Goal: Information Seeking & Learning: Compare options

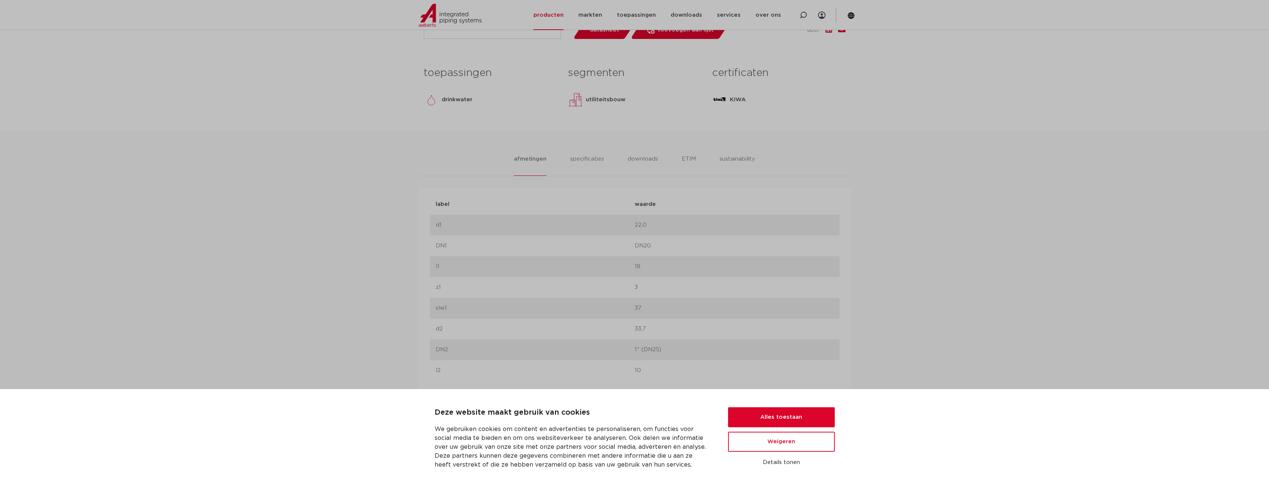
scroll to position [250, 0]
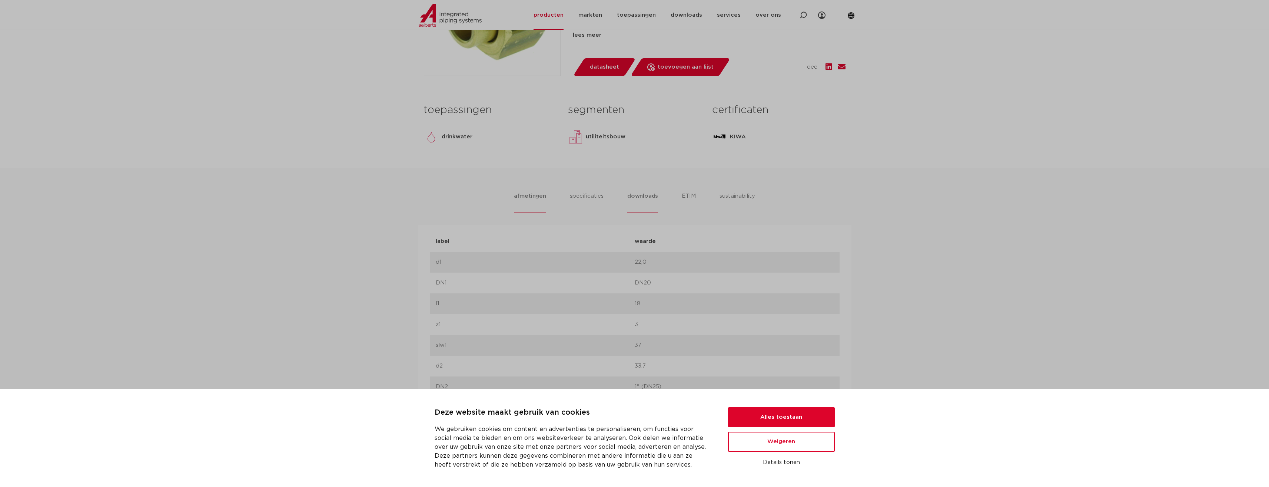
click at [637, 199] on li "downloads" at bounding box center [642, 202] width 31 height 21
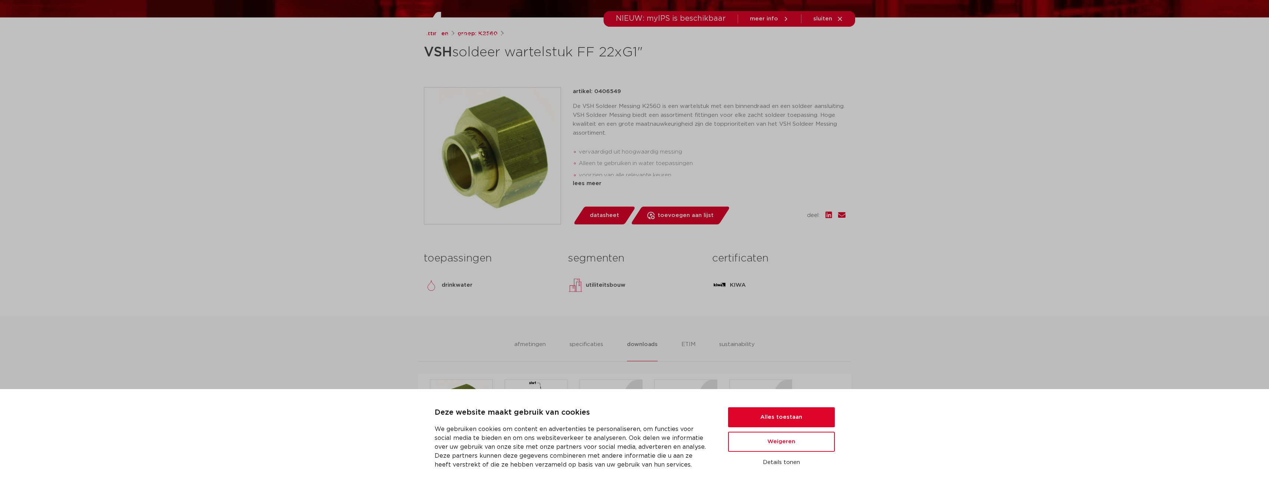
scroll to position [0, 0]
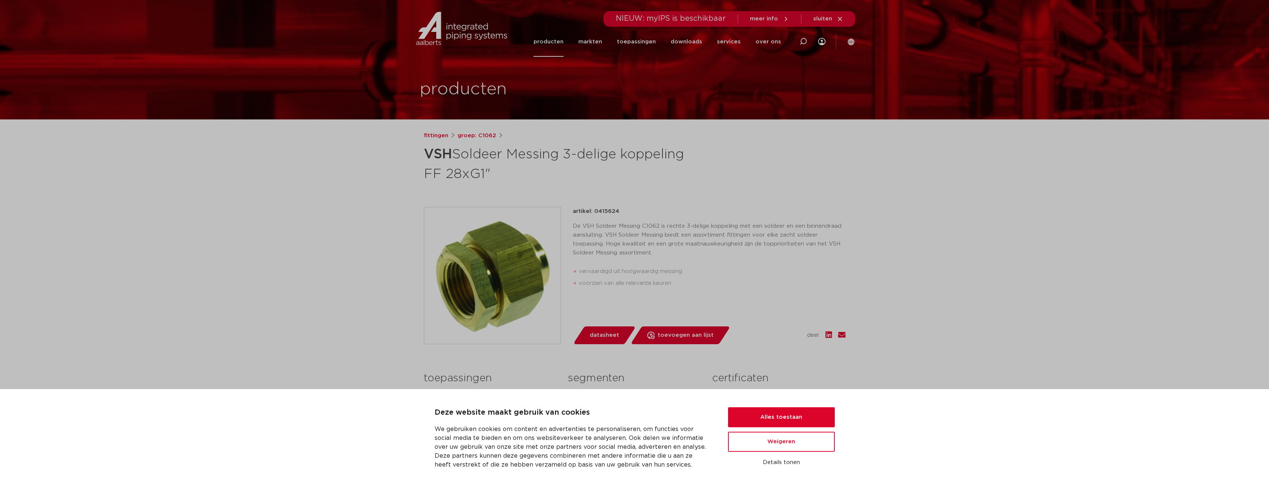
click at [786, 415] on button "Alles toestaan" at bounding box center [781, 417] width 107 height 20
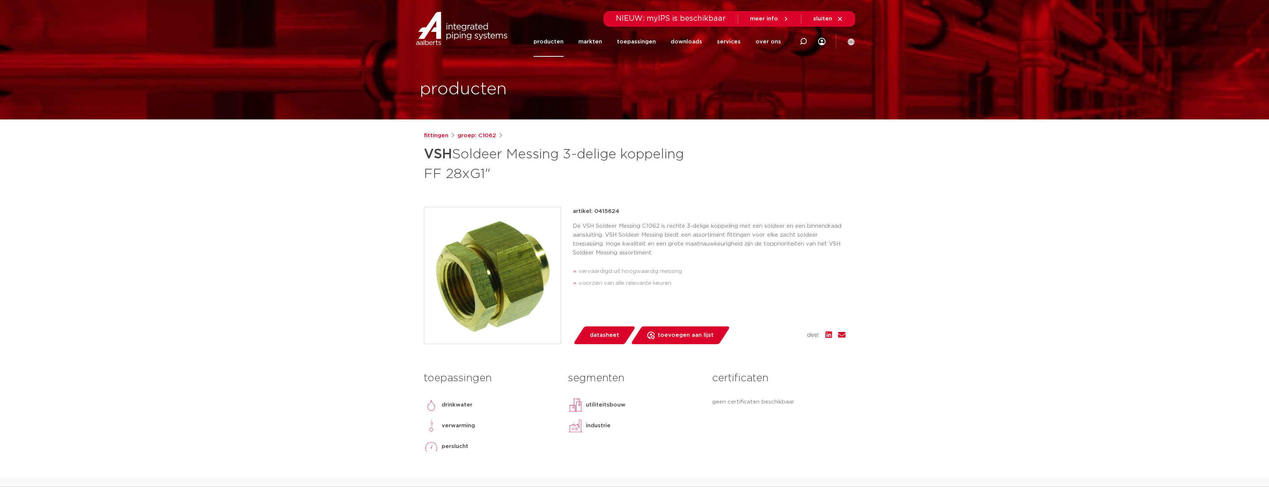
click at [601, 337] on span "datasheet" at bounding box center [604, 335] width 29 height 12
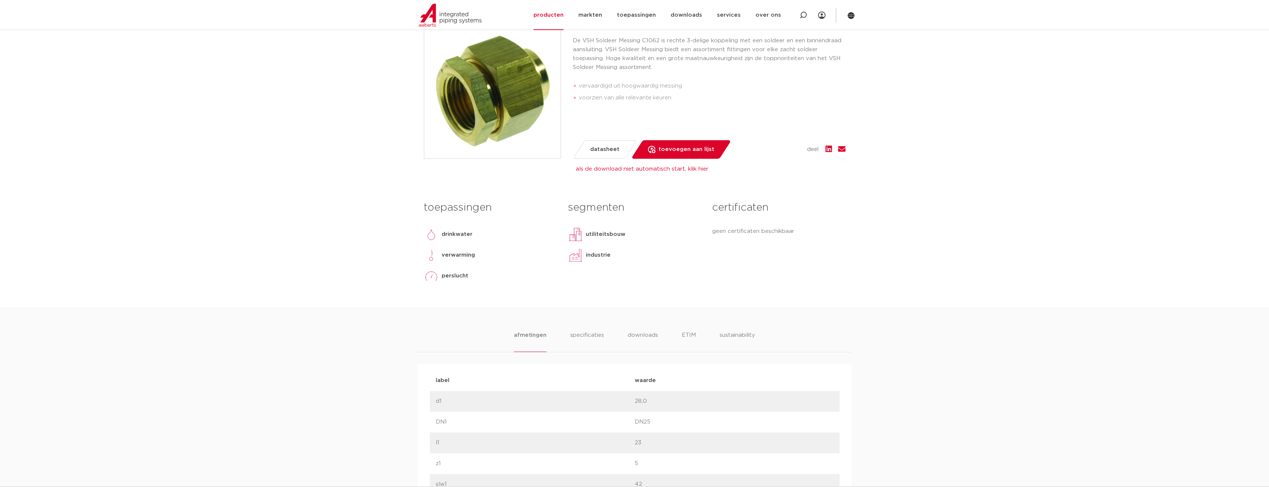
scroll to position [259, 0]
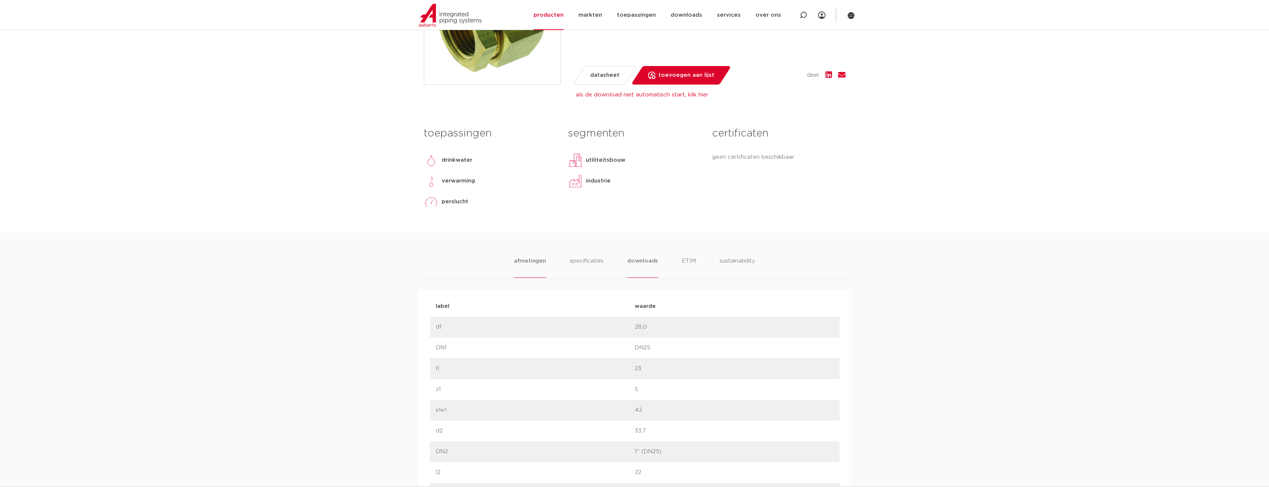
click at [646, 260] on li "downloads" at bounding box center [642, 266] width 31 height 21
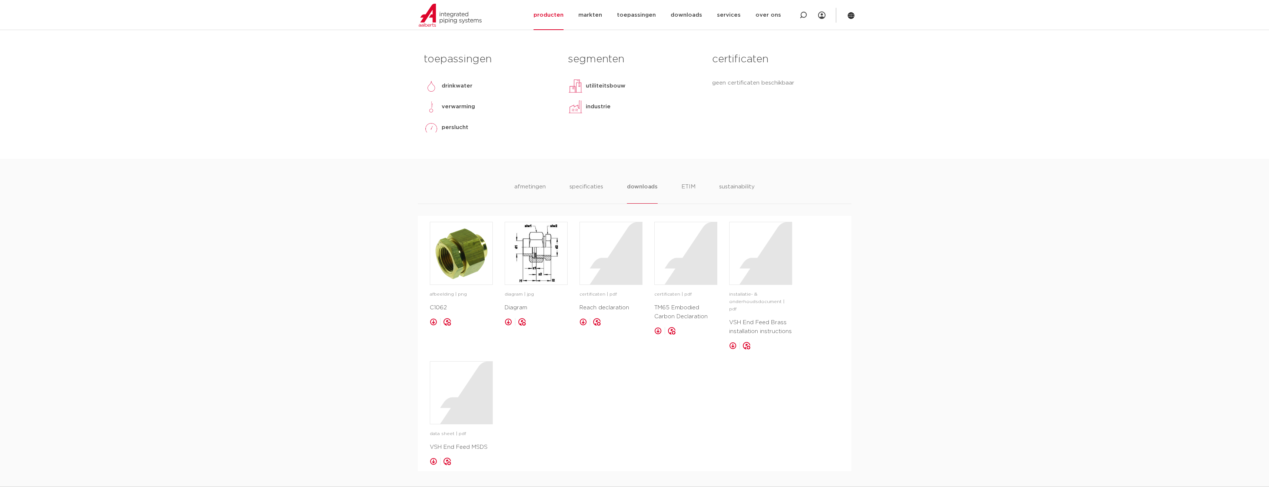
scroll to position [371, 0]
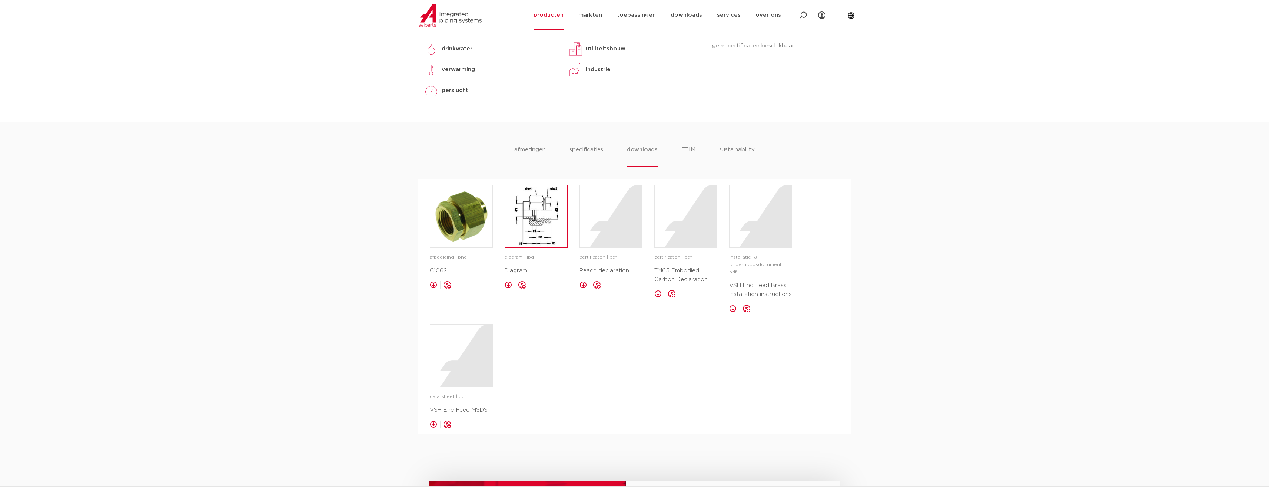
click at [533, 223] on img at bounding box center [536, 216] width 62 height 62
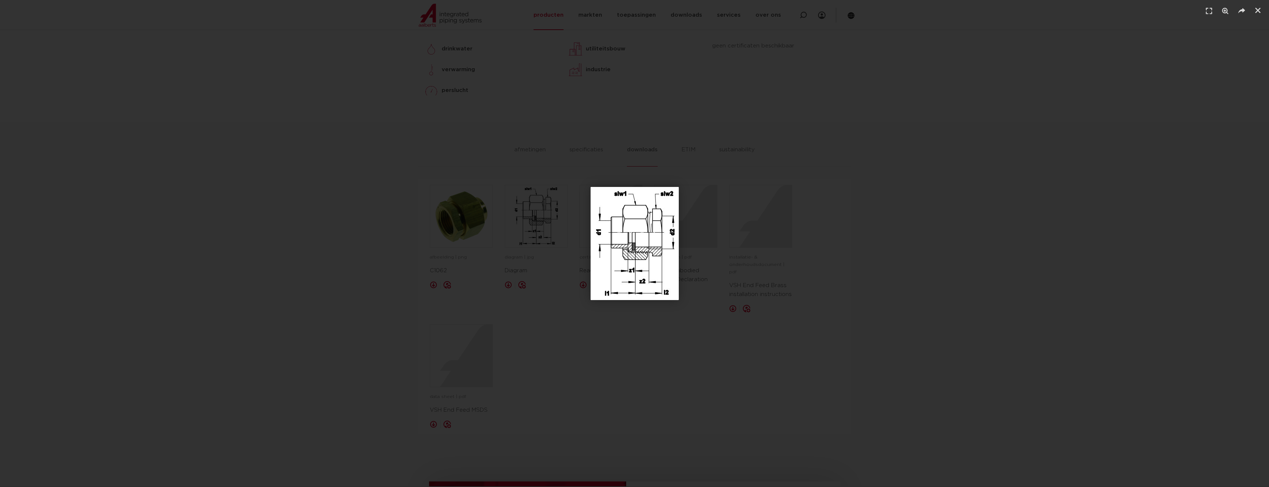
click at [660, 158] on div "1 / 1" at bounding box center [634, 243] width 1217 height 435
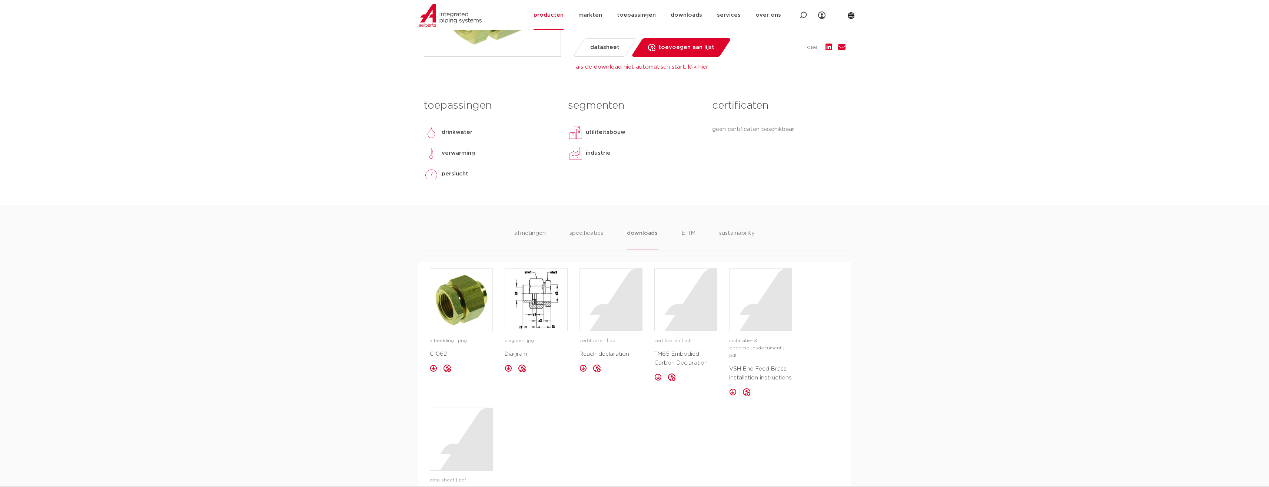
scroll to position [102, 0]
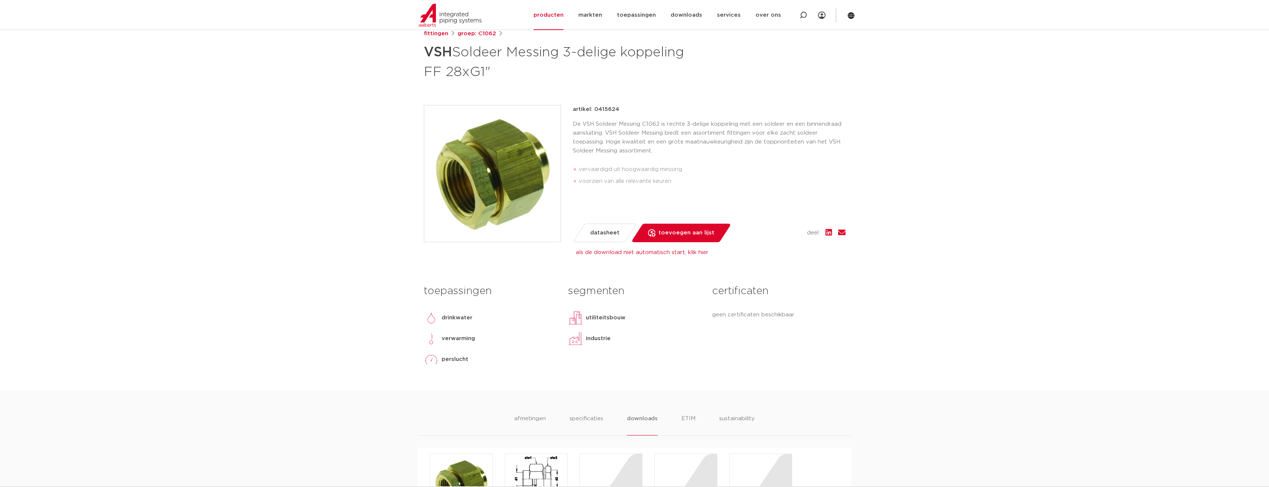
click at [623, 253] on link "als de download niet automatisch start, klik hier" at bounding box center [642, 252] width 133 height 6
click at [704, 205] on div "artikel: 0415624 De VSH Soldeer Messing C1062 is rechte 3-delige koppeling met …" at bounding box center [709, 173] width 273 height 137
drag, startPoint x: 658, startPoint y: 123, endPoint x: 643, endPoint y: 123, distance: 15.2
click at [643, 123] on p "De VSH Soldeer Messing C1062 is rechte 3-delige koppeling met een soldeer en ee…" at bounding box center [709, 138] width 273 height 36
copy p "C1062"
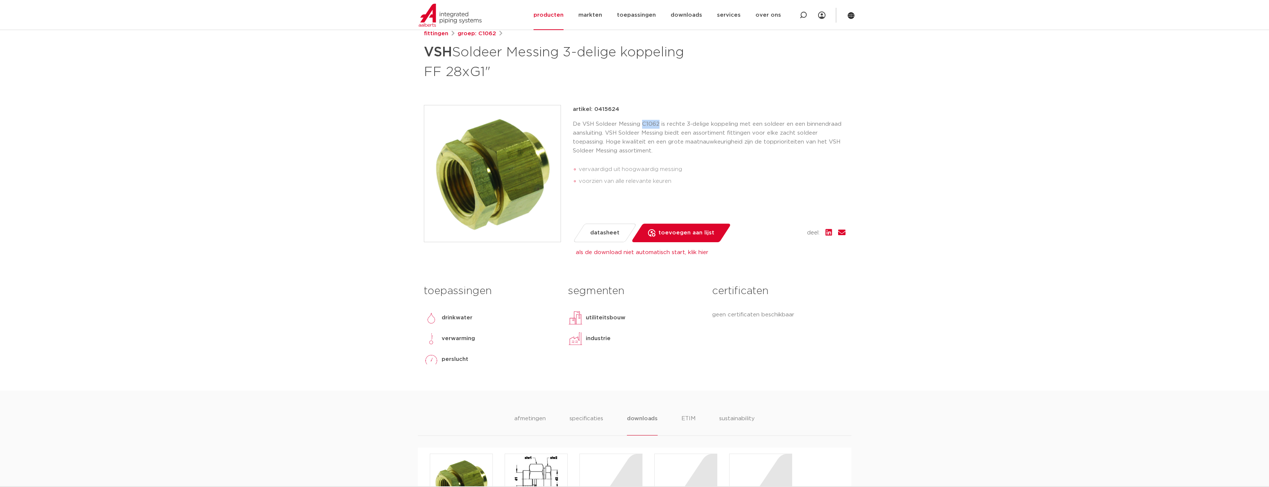
scroll to position [65, 0]
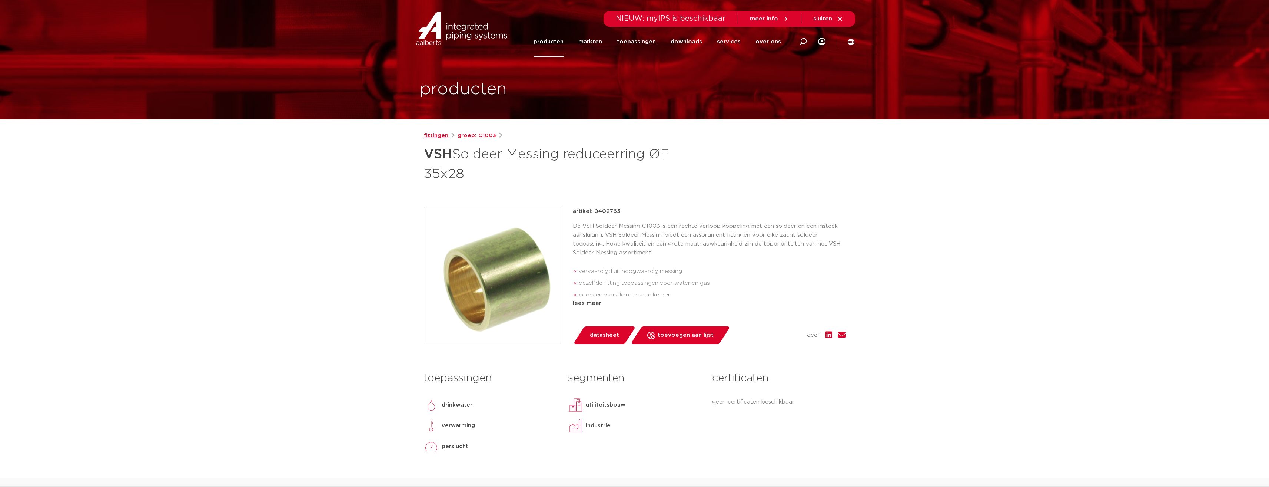
click at [431, 135] on link "fittingen" at bounding box center [436, 135] width 24 height 9
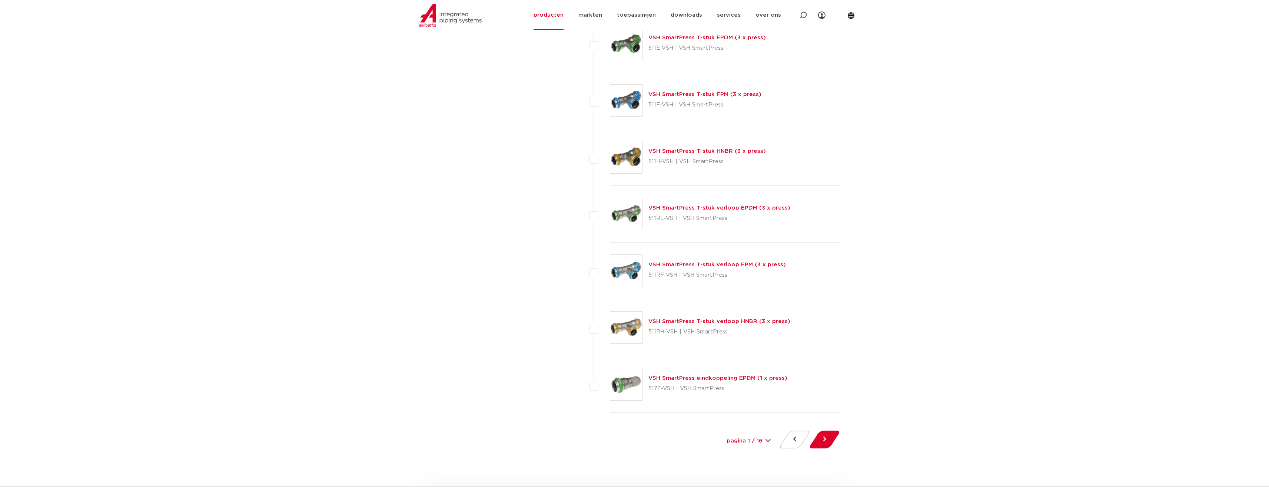
scroll to position [3335, 0]
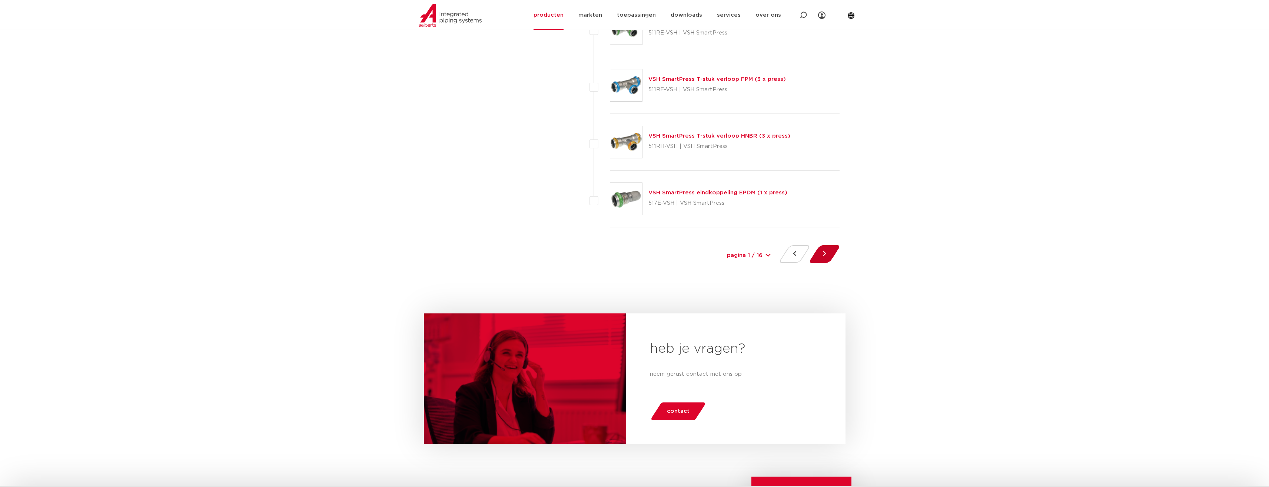
click at [824, 255] on button at bounding box center [824, 254] width 21 height 18
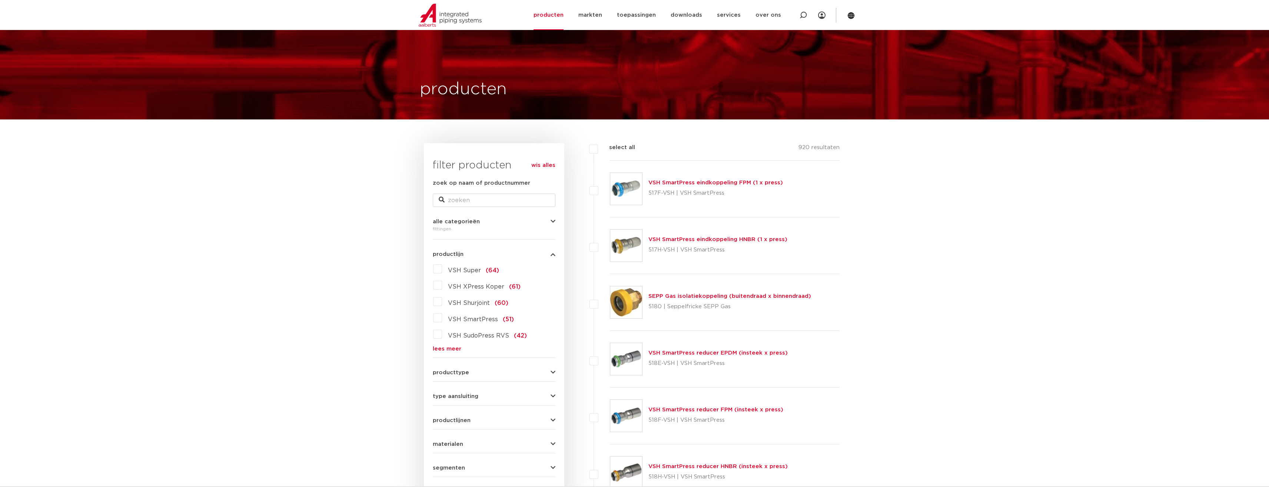
scroll to position [74, 0]
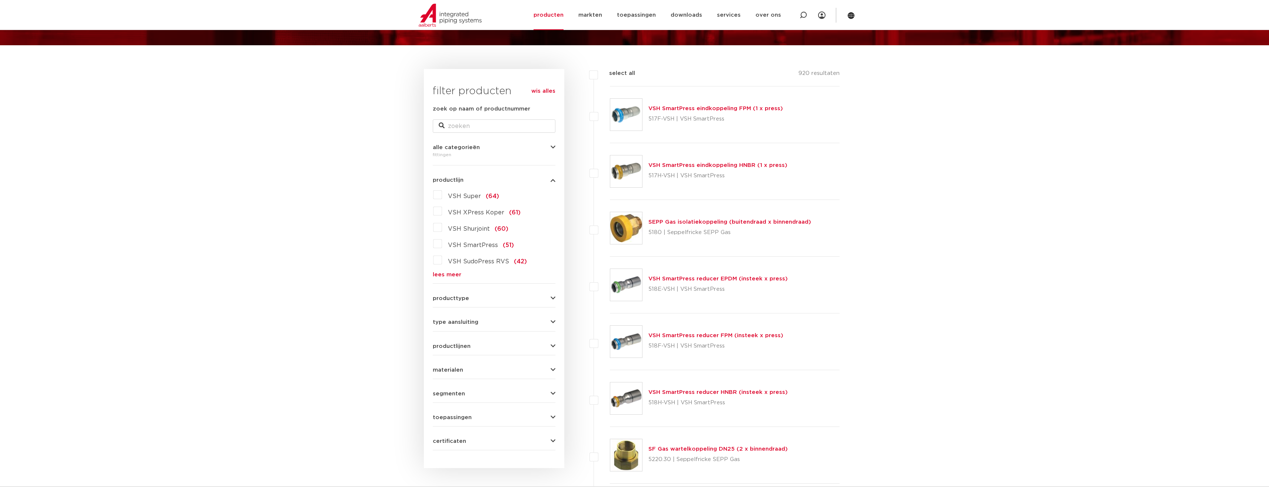
click at [465, 322] on span "type aansluiting" at bounding box center [456, 322] width 46 height 6
click at [456, 321] on span "type aansluiting" at bounding box center [456, 322] width 46 height 6
click at [457, 369] on span "materialen" at bounding box center [448, 370] width 30 height 6
click at [462, 452] on span "brons" at bounding box center [456, 451] width 17 height 6
click at [0, 0] on input "brons (84)" at bounding box center [0, 0] width 0 height 0
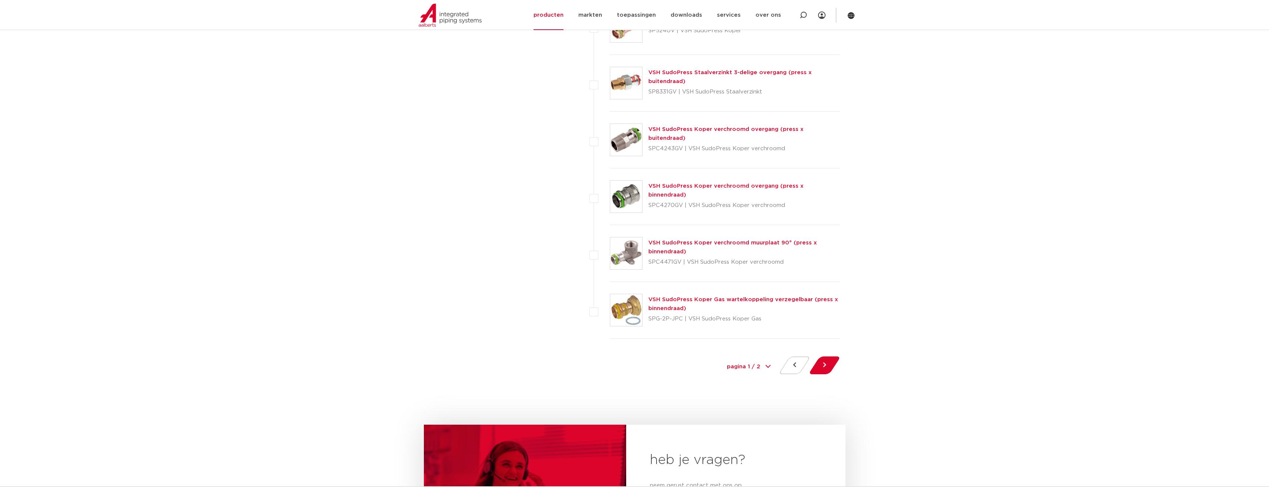
scroll to position [3261, 0]
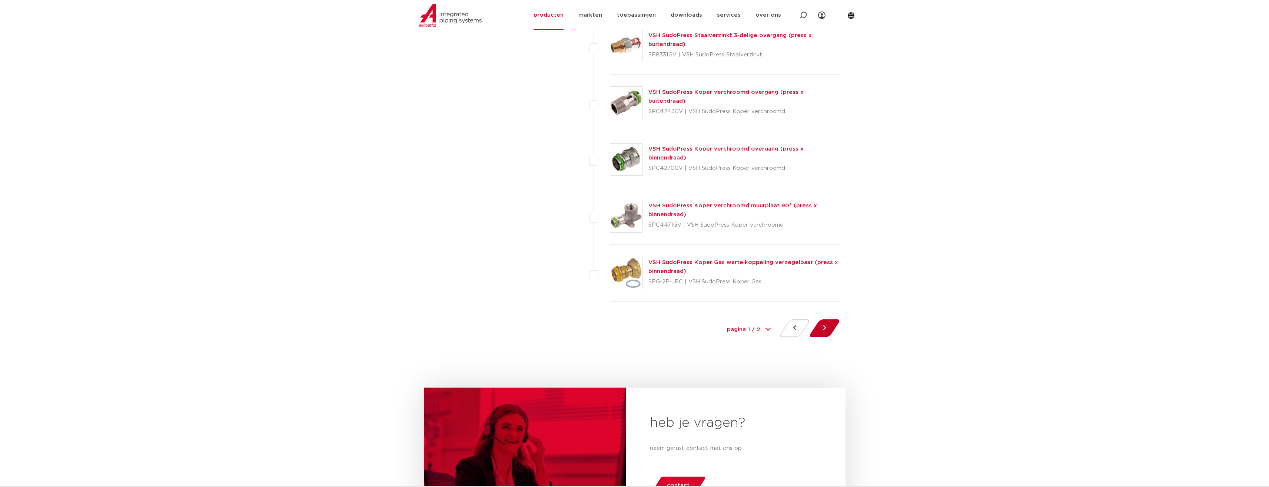
click at [831, 331] on button at bounding box center [824, 328] width 21 height 18
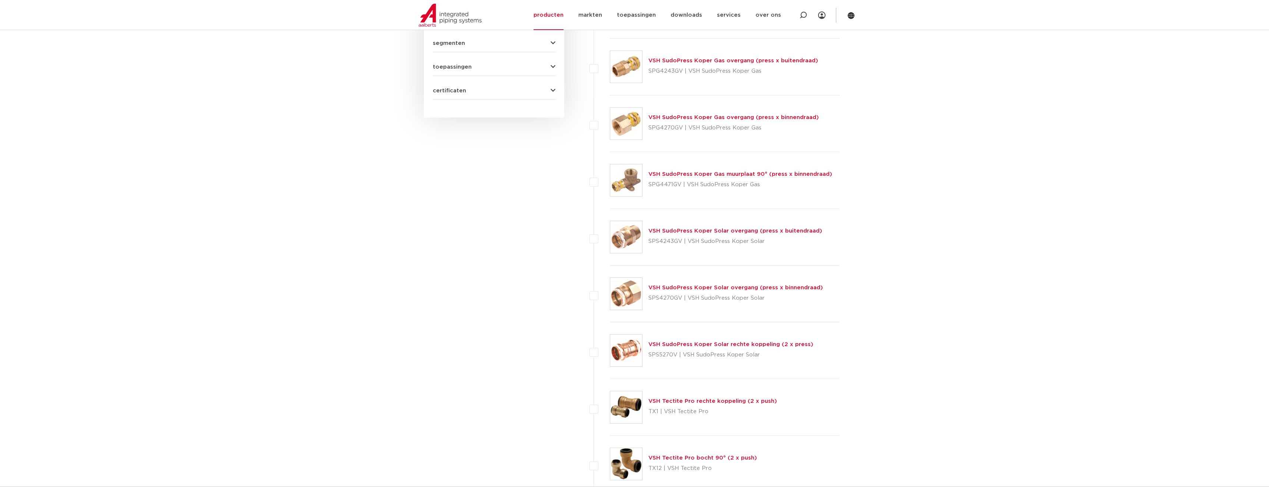
scroll to position [556, 0]
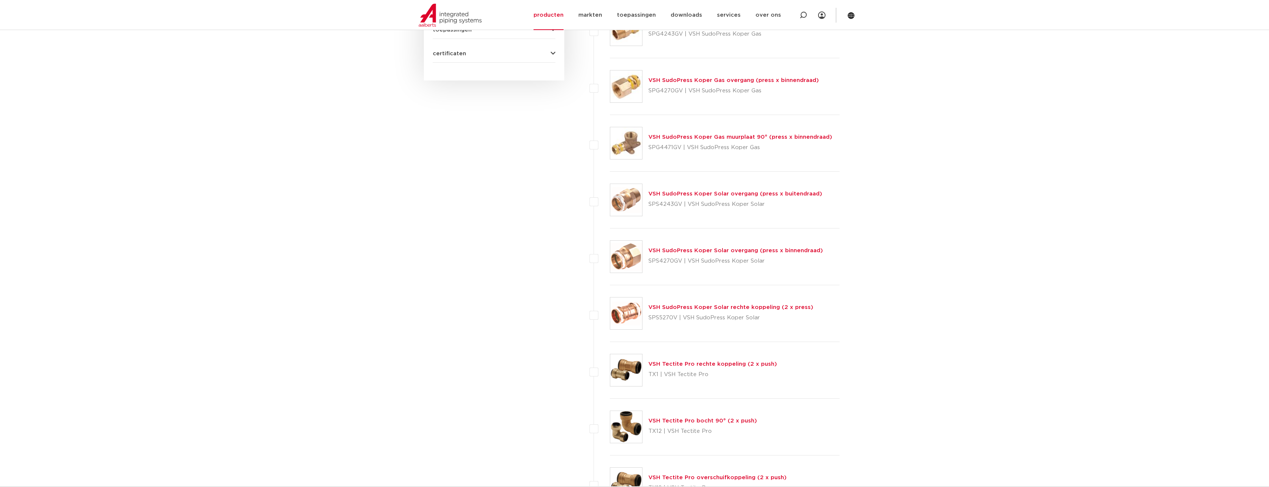
click at [715, 248] on link "VSH SudoPress Koper Solar overgang (press x binnendraad)" at bounding box center [736, 251] width 175 height 6
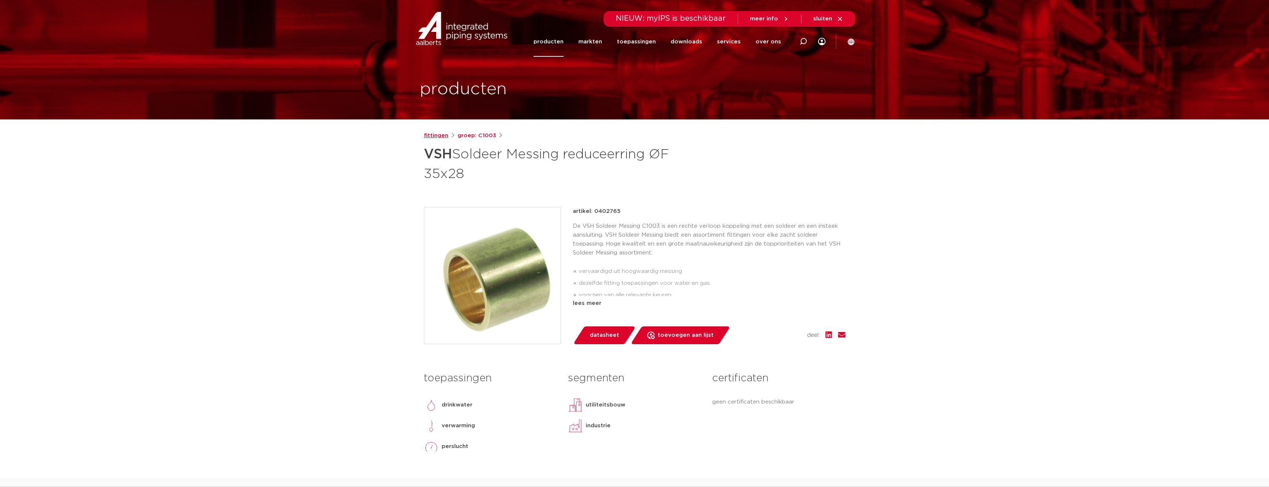
click at [444, 135] on link "fittingen" at bounding box center [436, 135] width 24 height 9
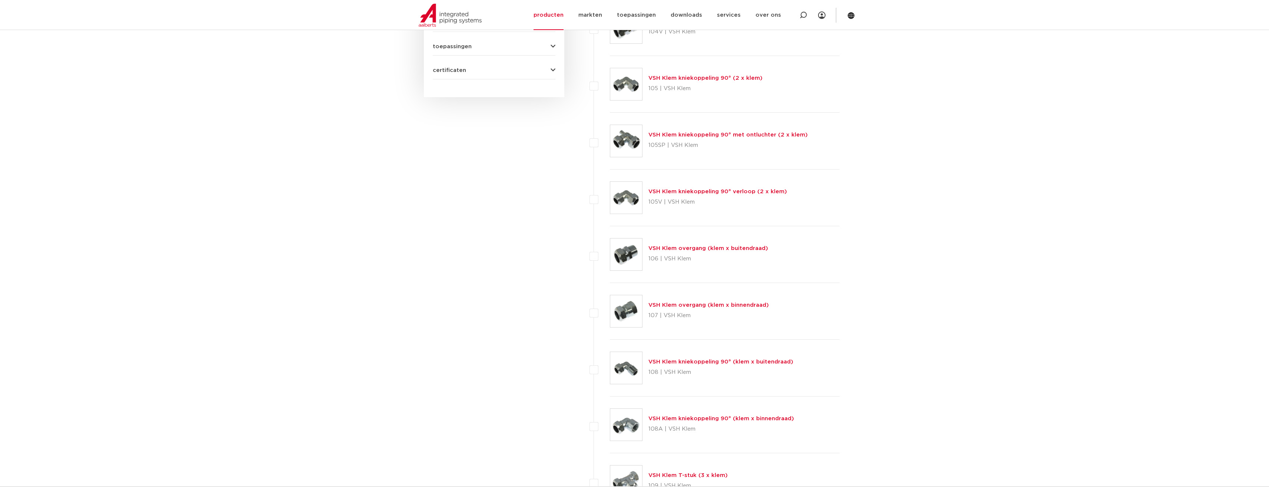
scroll to position [296, 0]
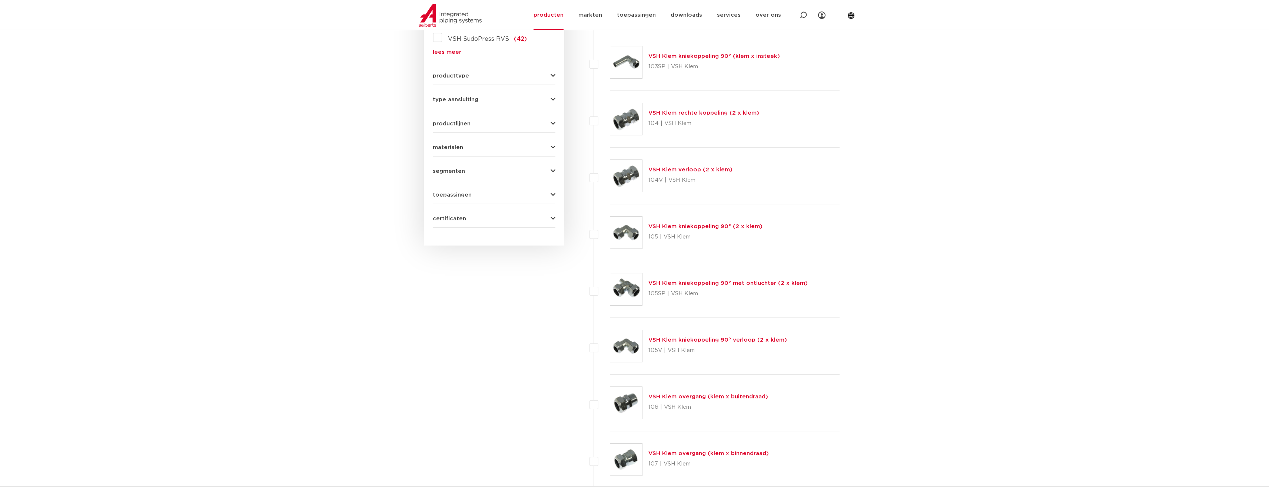
click at [462, 196] on span "toepassingen" at bounding box center [452, 195] width 39 height 6
click at [463, 261] on span "drinkwater" at bounding box center [464, 260] width 33 height 6
click at [0, 0] on input "drinkwater (476)" at bounding box center [0, 0] width 0 height 0
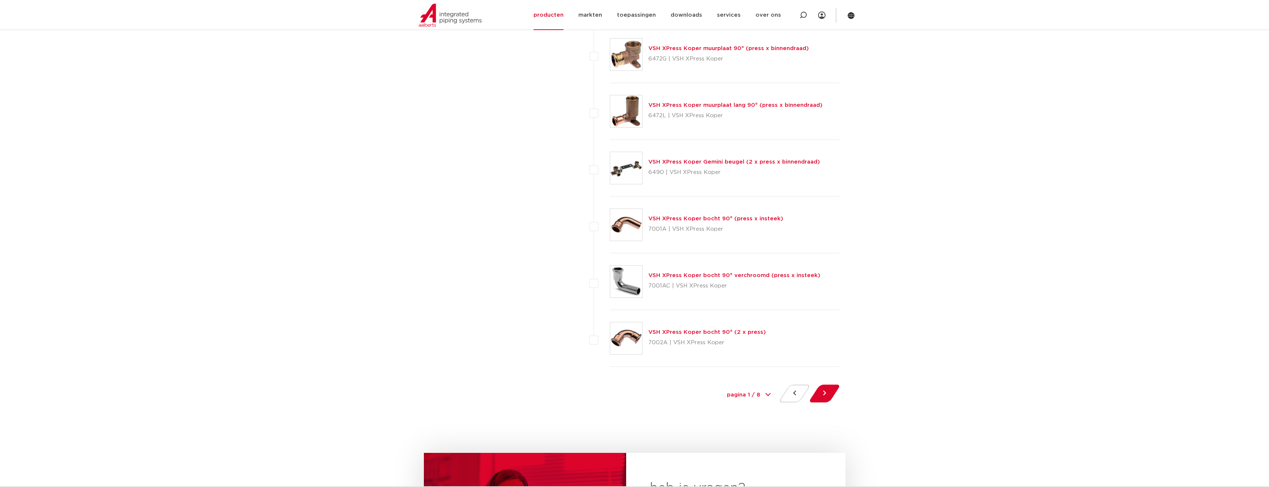
scroll to position [3233, 0]
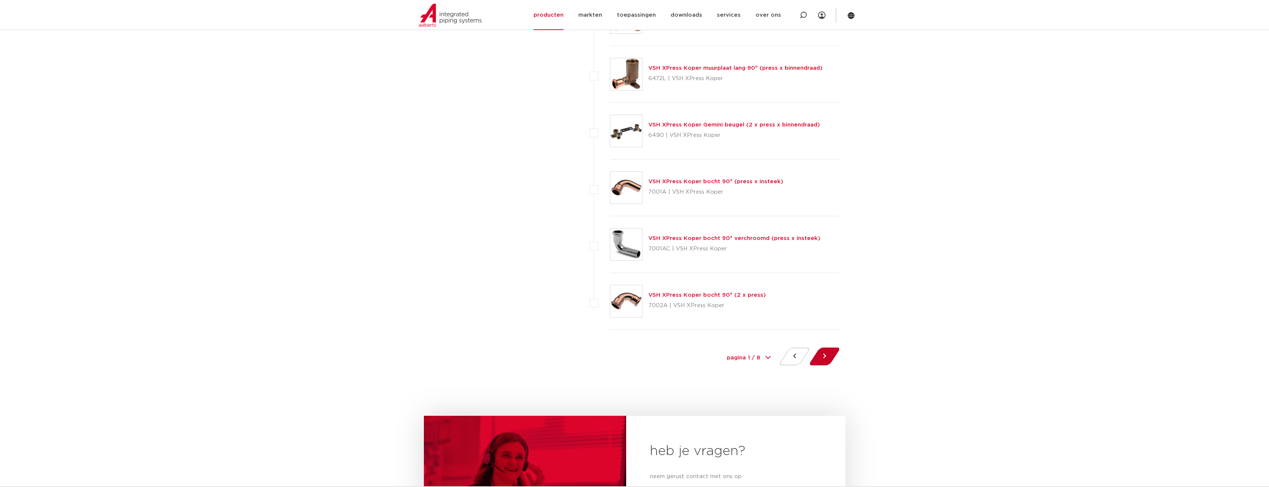
click at [825, 358] on button at bounding box center [824, 356] width 21 height 18
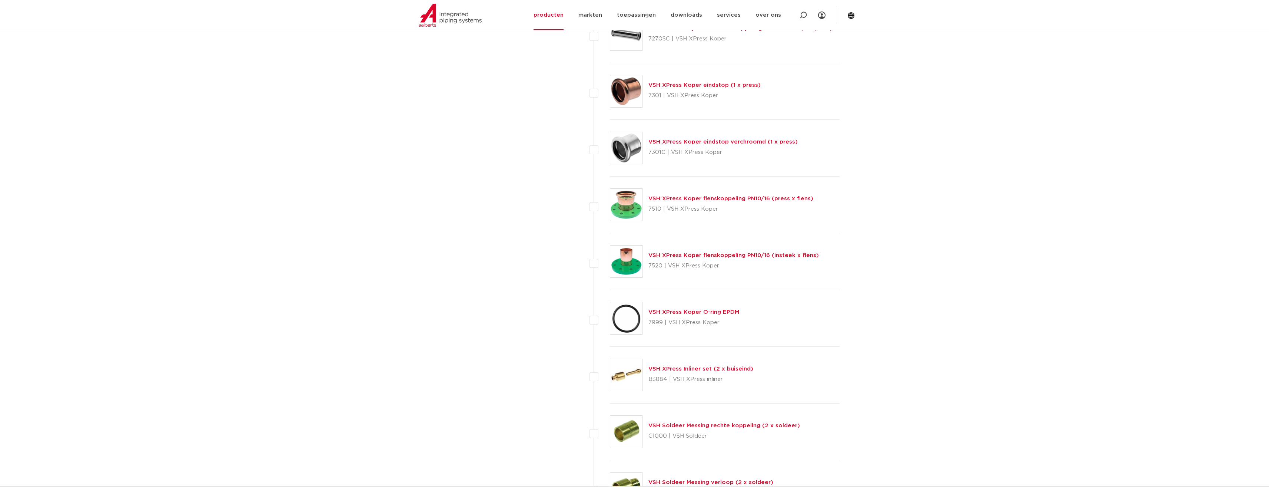
scroll to position [1816, 0]
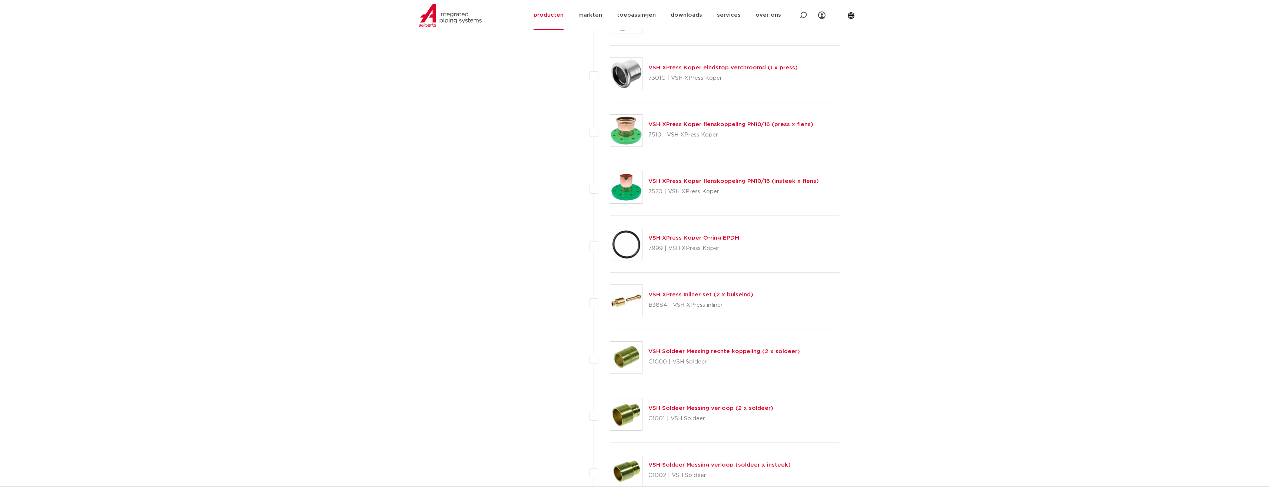
click at [726, 123] on link "VSH XPress Koper flenskoppeling PN10/16 (press x flens)" at bounding box center [731, 125] width 165 height 6
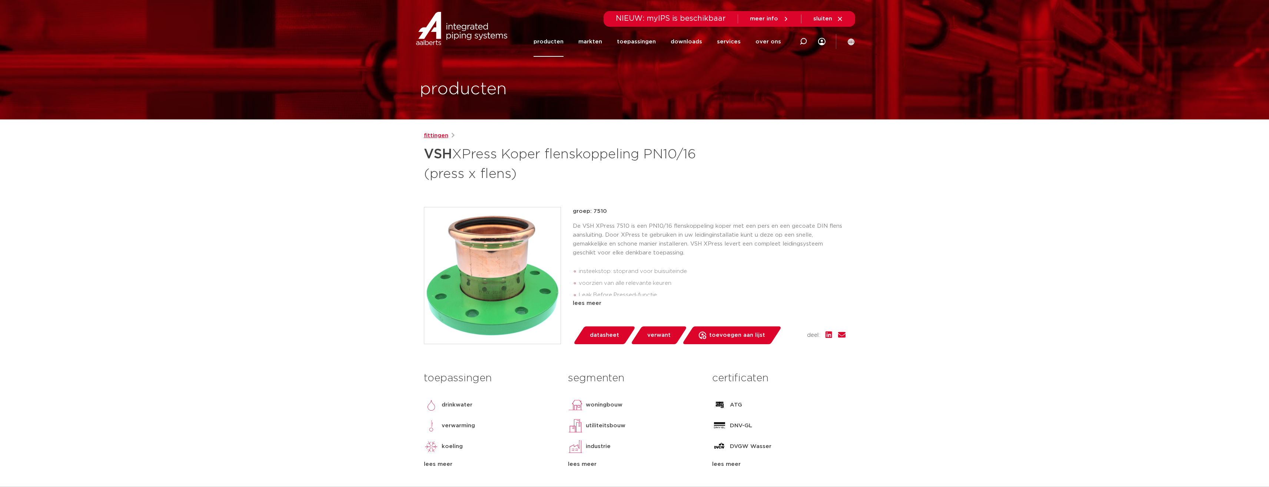
click at [438, 137] on link "fittingen" at bounding box center [436, 135] width 24 height 9
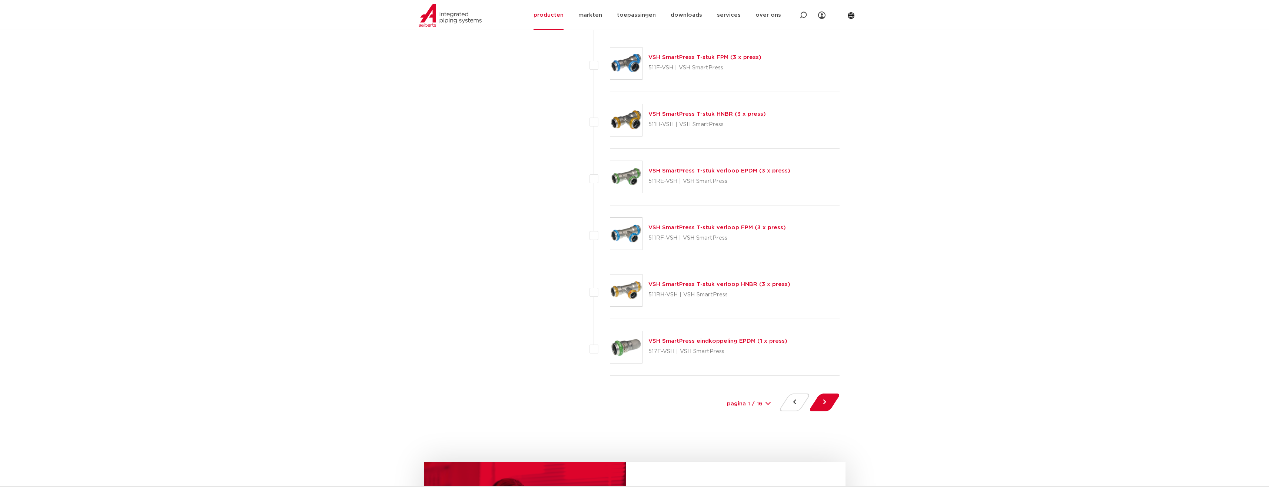
scroll to position [3372, 0]
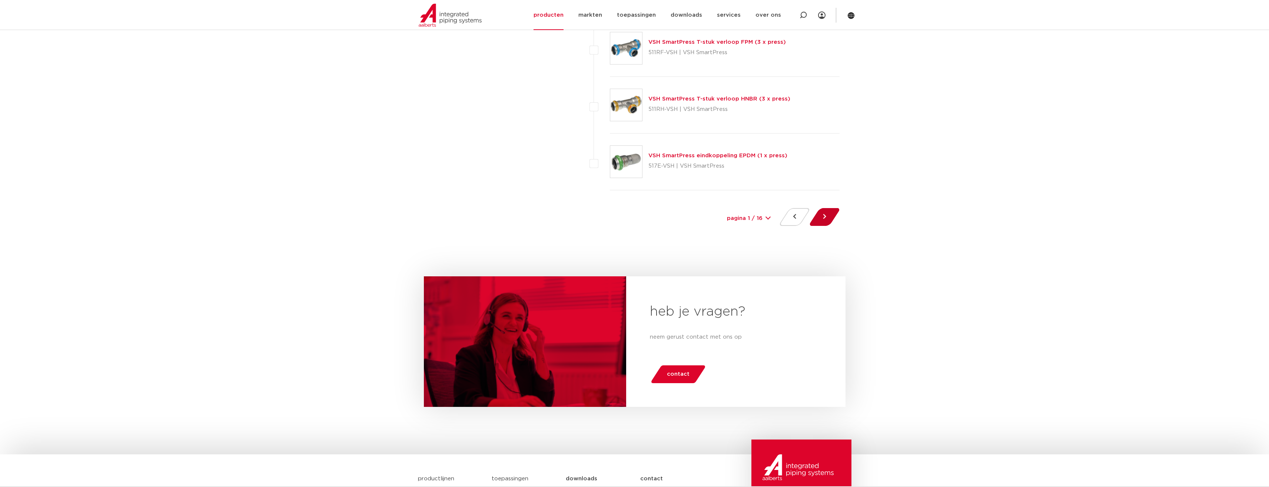
click at [825, 215] on button at bounding box center [824, 217] width 21 height 18
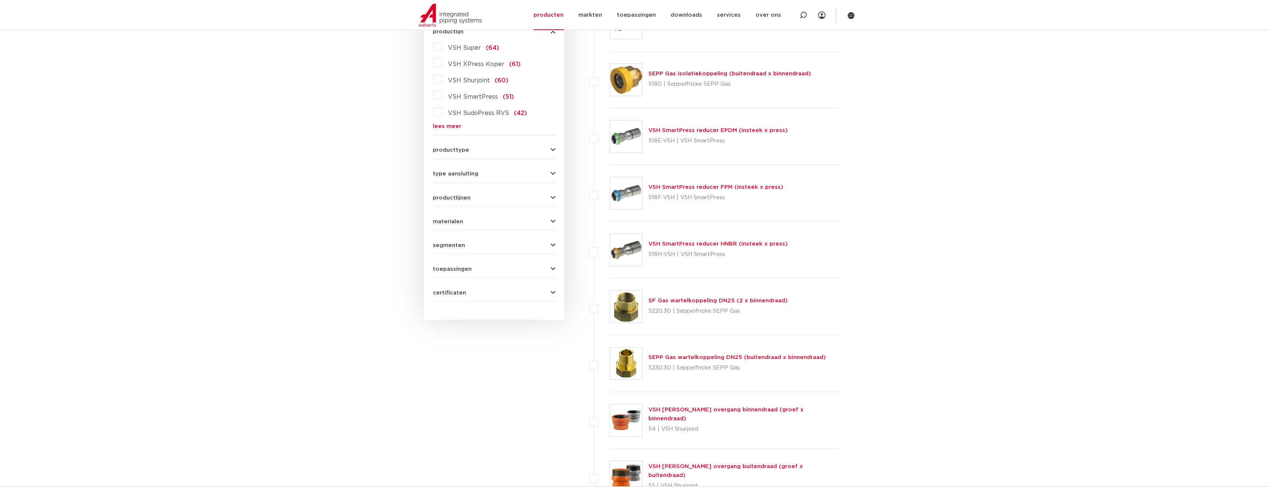
scroll to position [259, 0]
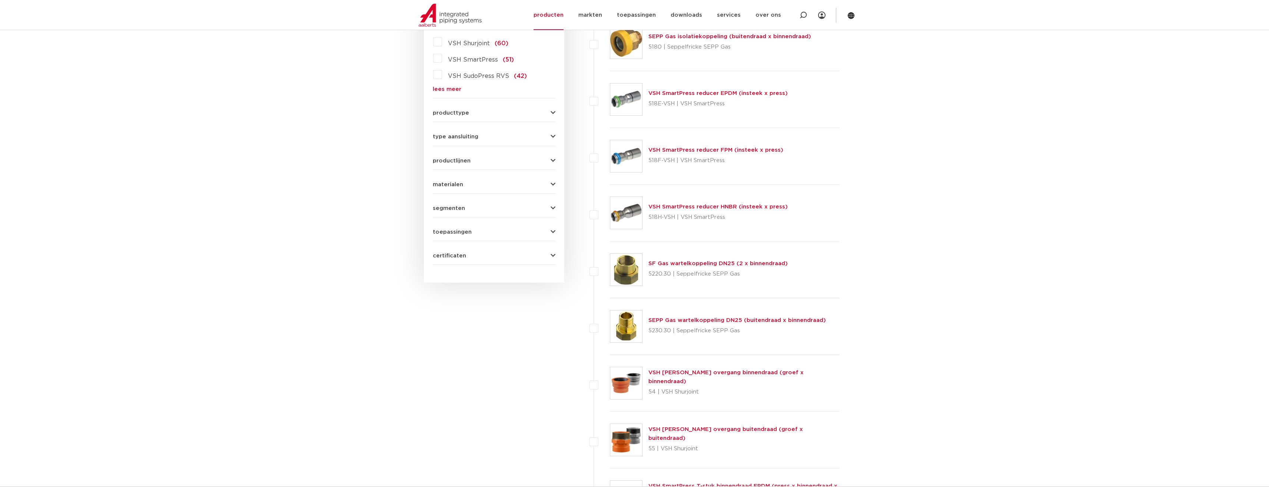
click at [743, 265] on link "SF Gas wartelkoppeling DN25 (2 x binnendraad)" at bounding box center [718, 264] width 139 height 6
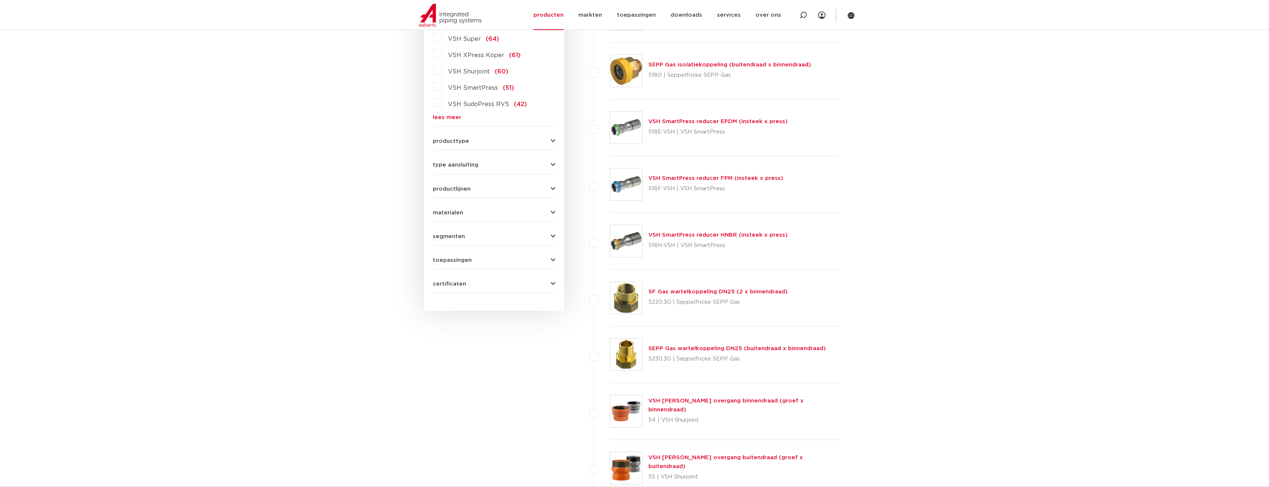
scroll to position [157, 0]
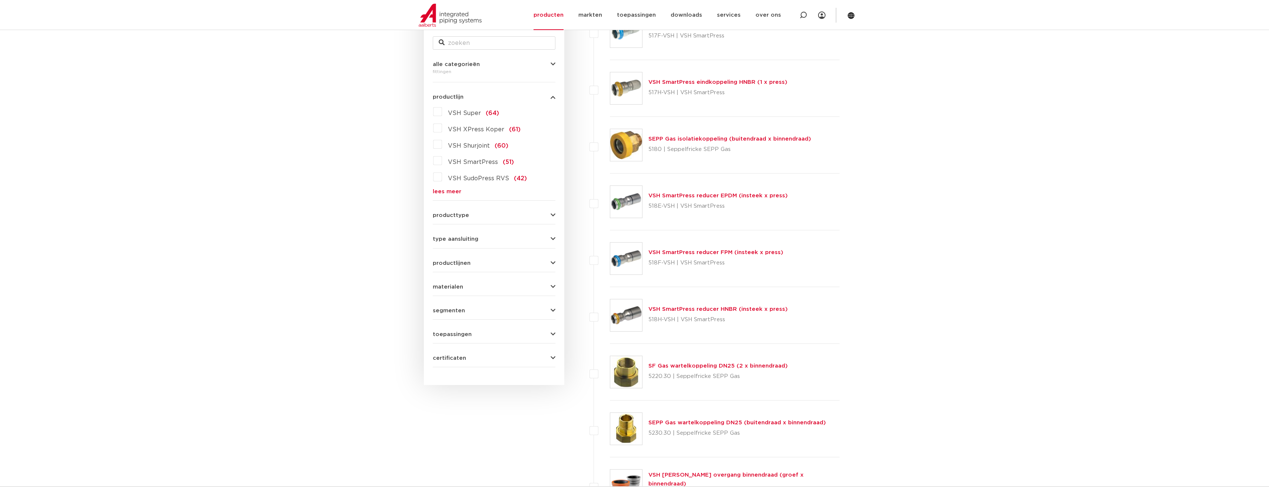
click at [438, 189] on link "lees meer" at bounding box center [494, 192] width 123 height 6
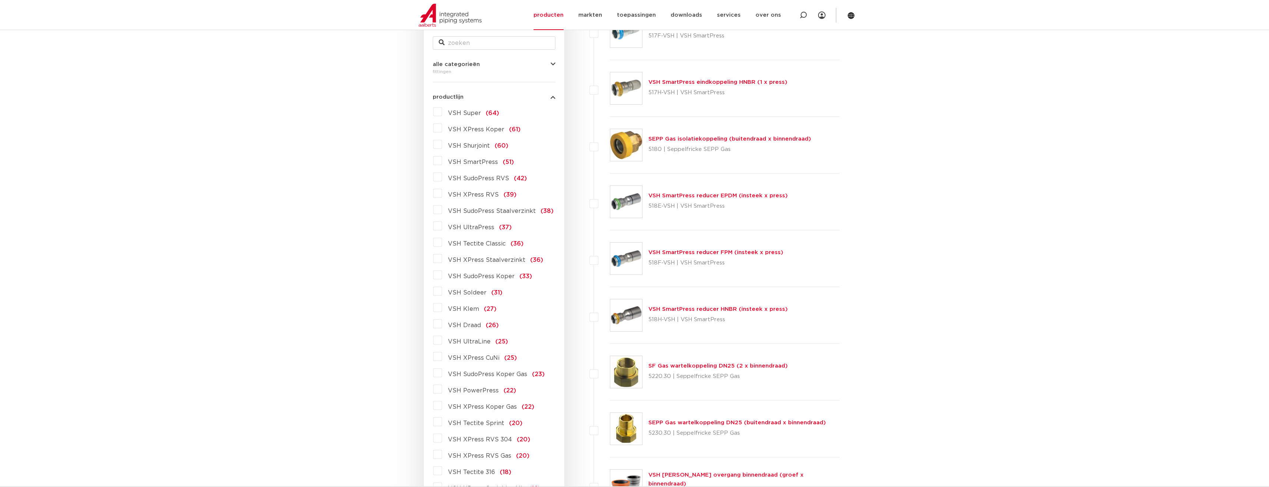
click at [475, 291] on span "VSH Soldeer" at bounding box center [467, 292] width 39 height 6
click at [0, 0] on input "VSH Soldeer (31)" at bounding box center [0, 0] width 0 height 0
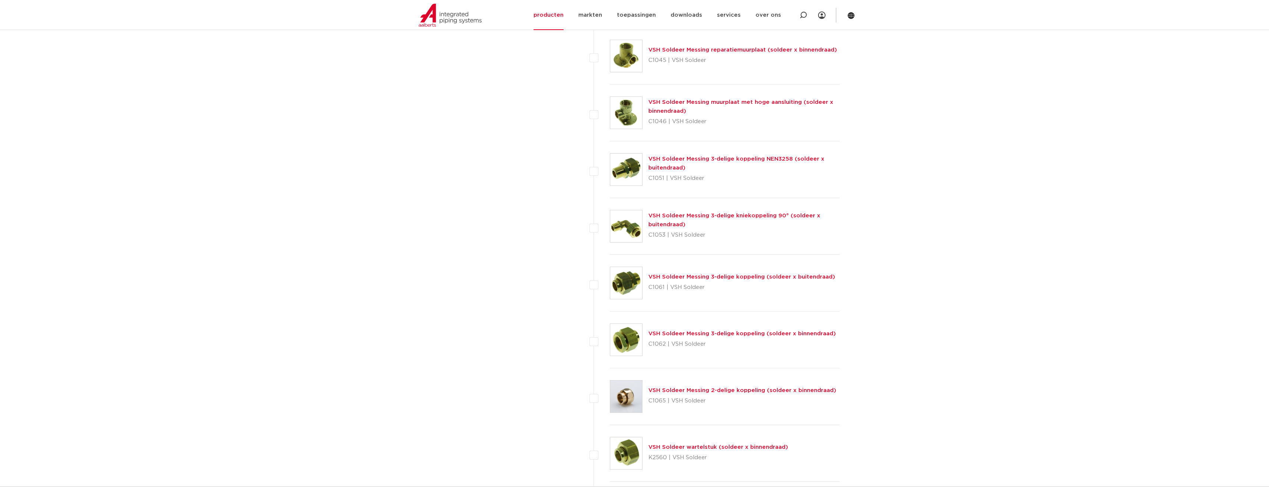
scroll to position [1417, 0]
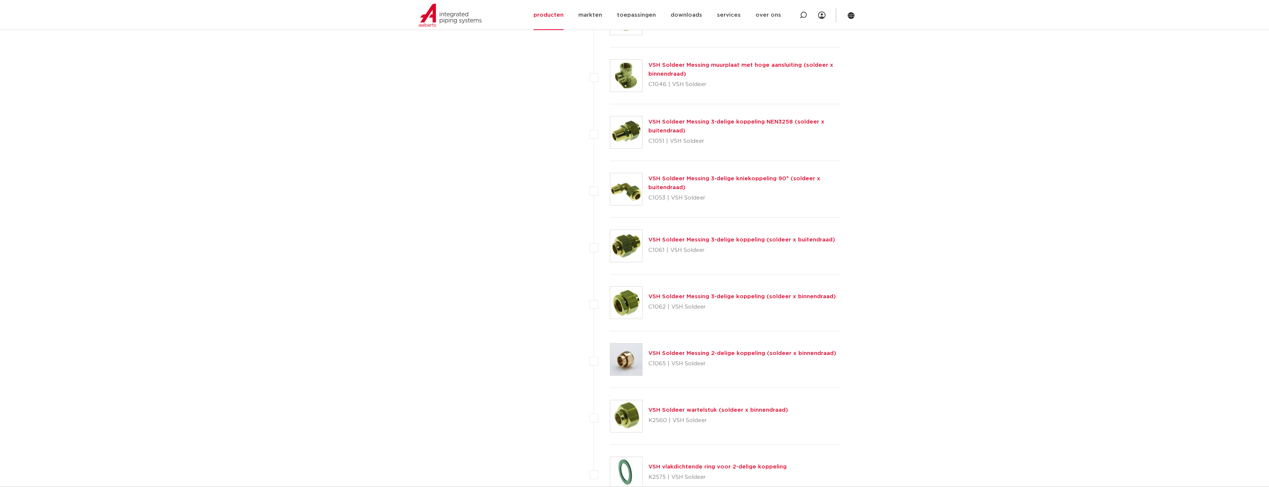
click at [751, 294] on link "VSH Soldeer Messing 3-delige koppeling (soldeer x binnendraad)" at bounding box center [743, 297] width 188 height 6
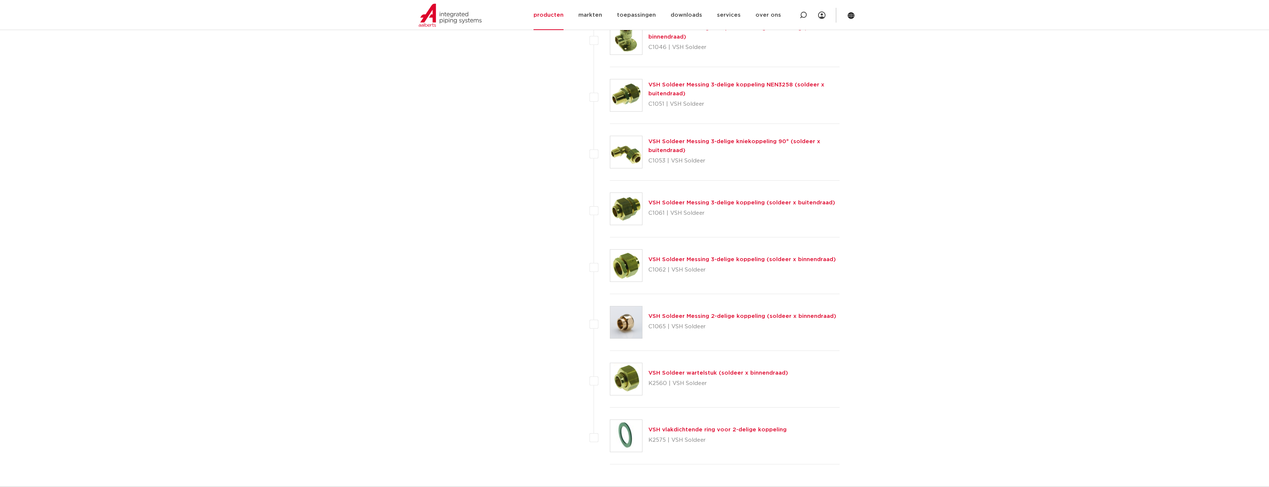
scroll to position [1491, 0]
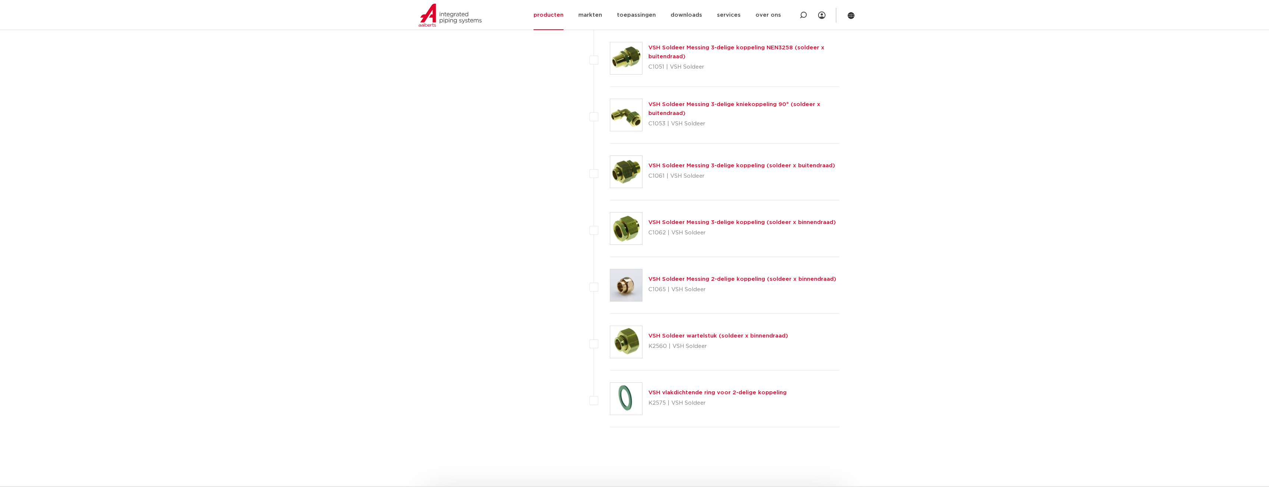
click at [752, 334] on link "VSH Soldeer wartelstuk (soldeer x binnendraad)" at bounding box center [719, 336] width 140 height 6
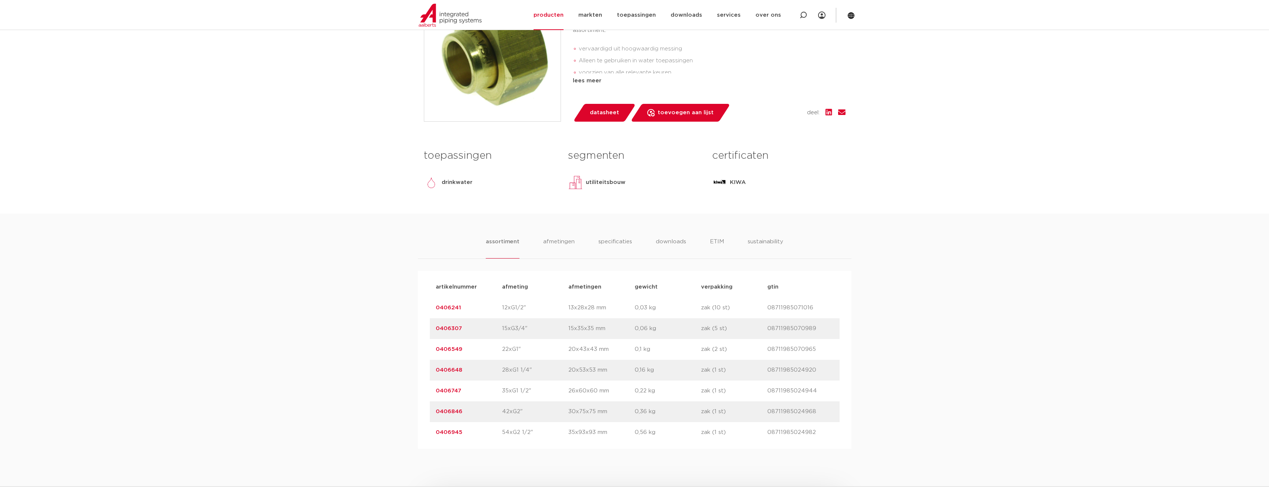
scroll to position [185, 0]
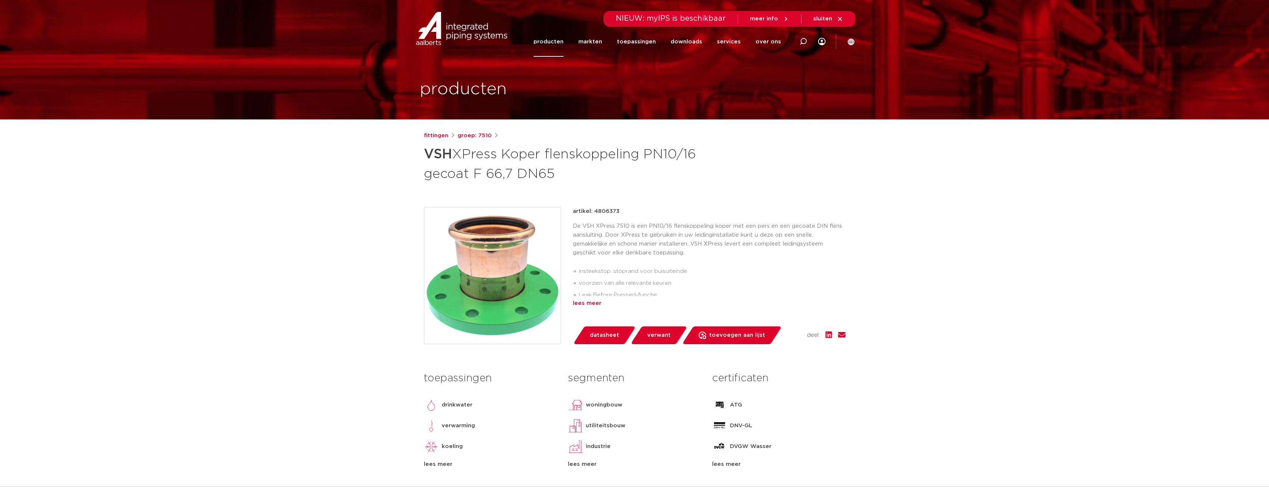
click at [585, 304] on div "lees meer" at bounding box center [709, 303] width 273 height 9
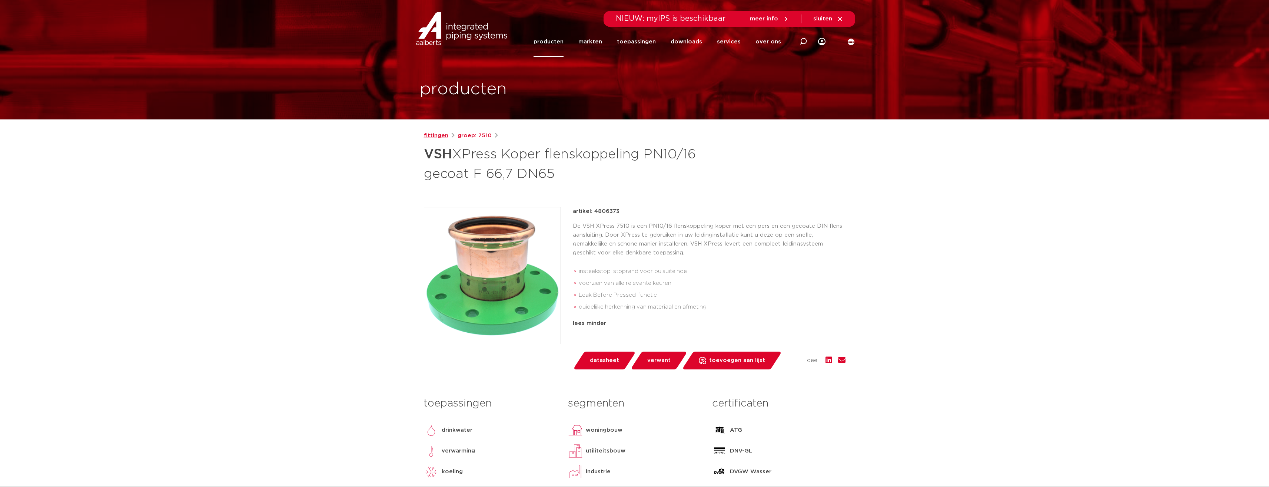
click at [440, 136] on link "fittingen" at bounding box center [436, 135] width 24 height 9
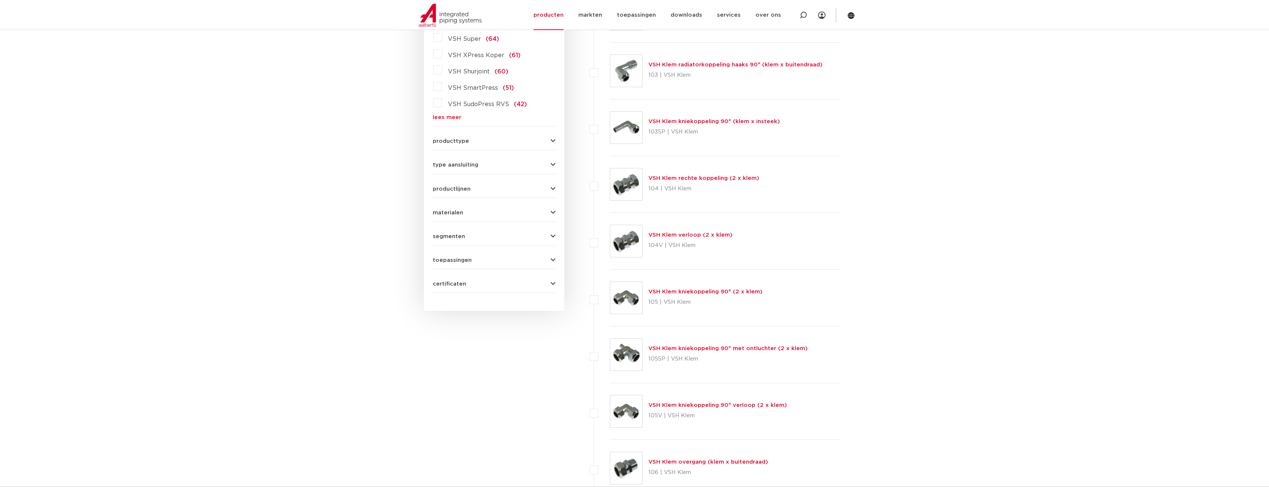
scroll to position [194, 0]
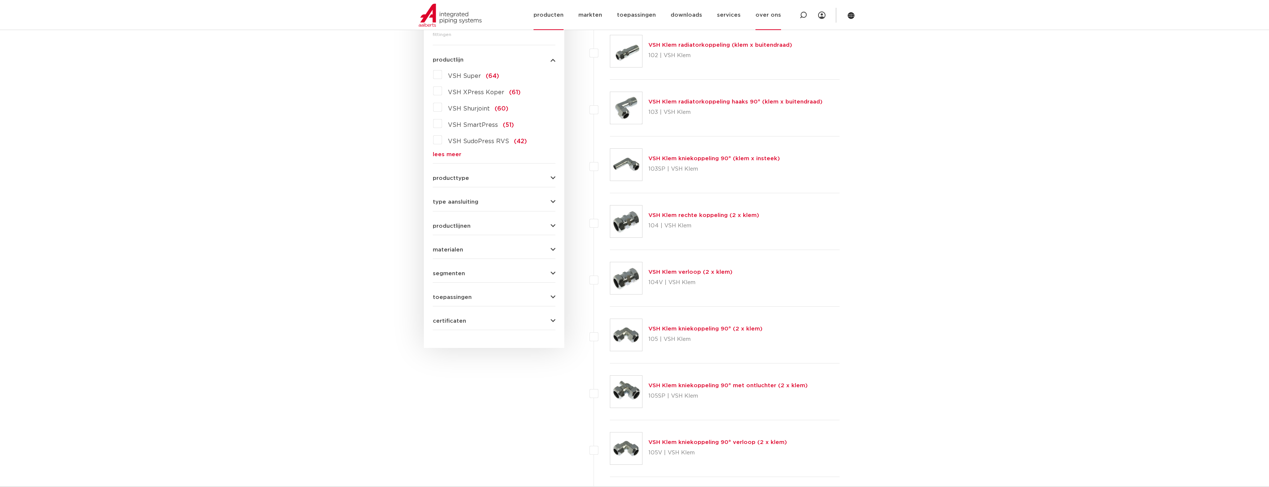
click at [768, 15] on link "over ons" at bounding box center [769, 15] width 26 height 30
click at [766, 126] on link "contact" at bounding box center [780, 126] width 68 height 15
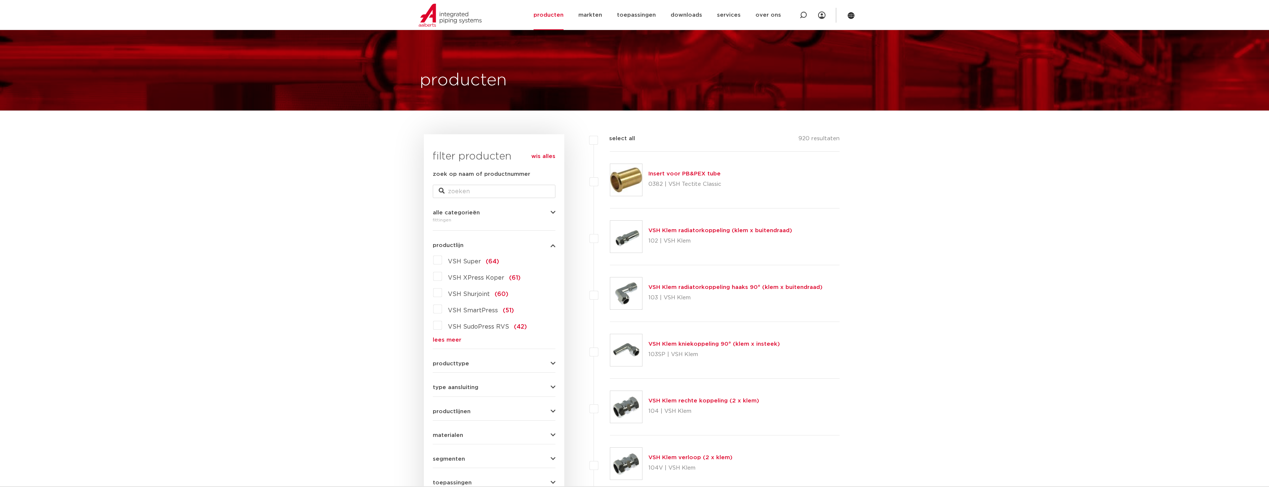
scroll to position [46, 0]
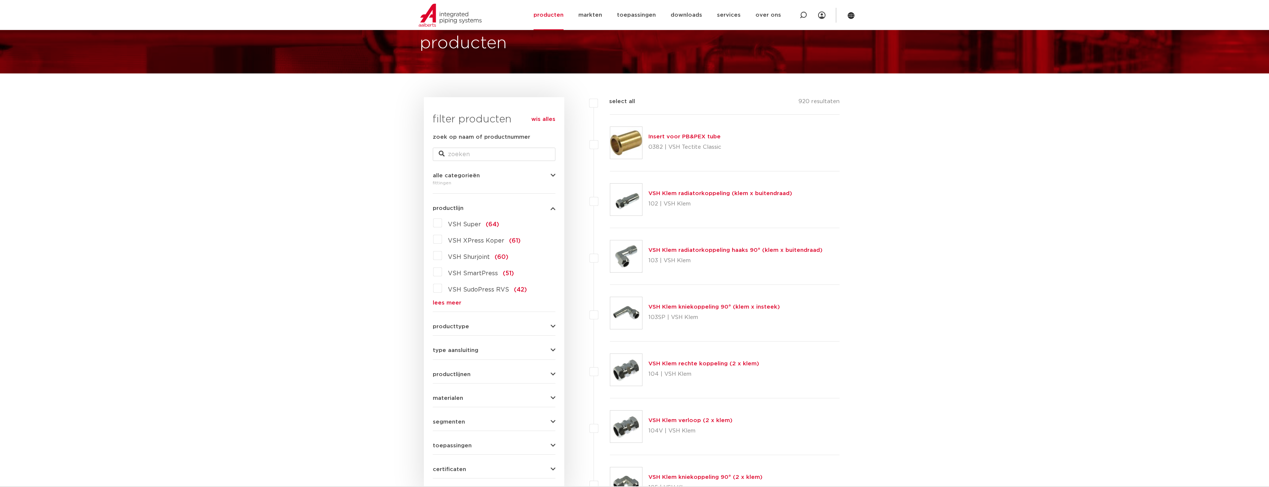
click at [455, 302] on link "lees meer" at bounding box center [494, 303] width 123 height 6
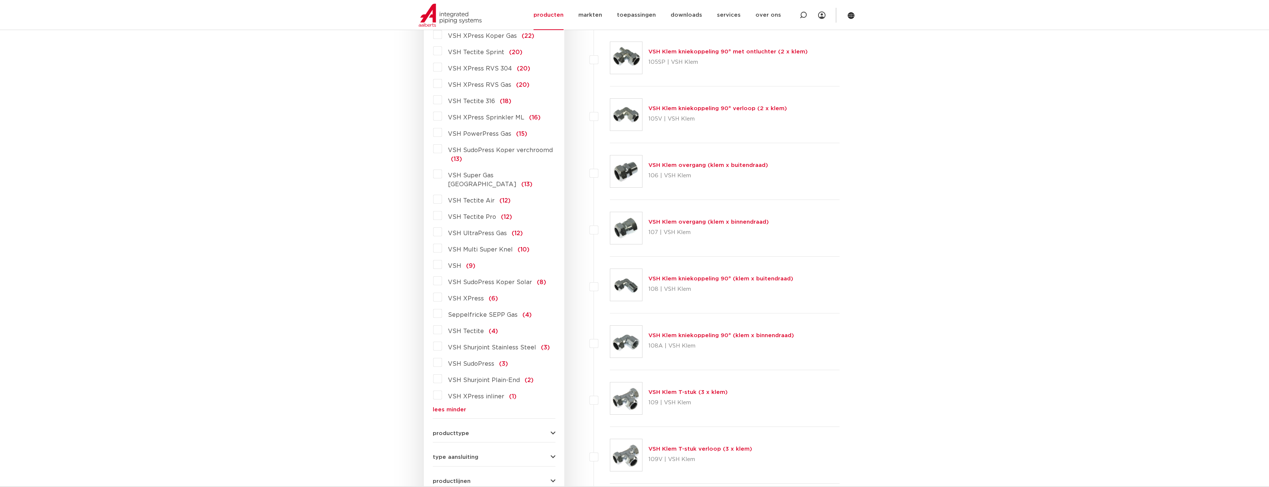
scroll to position [602, 0]
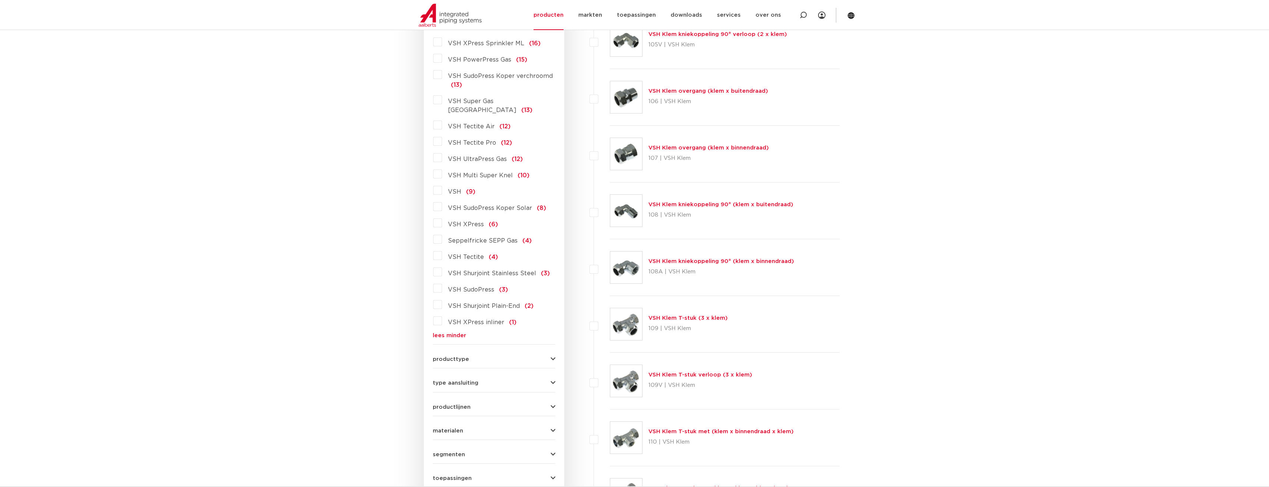
click at [467, 377] on form "zoek op naam of productnummer alle categorieën fittingen fittingen afsluiters b…" at bounding box center [494, 44] width 123 height 934
click at [465, 380] on span "type aansluiting" at bounding box center [456, 383] width 46 height 6
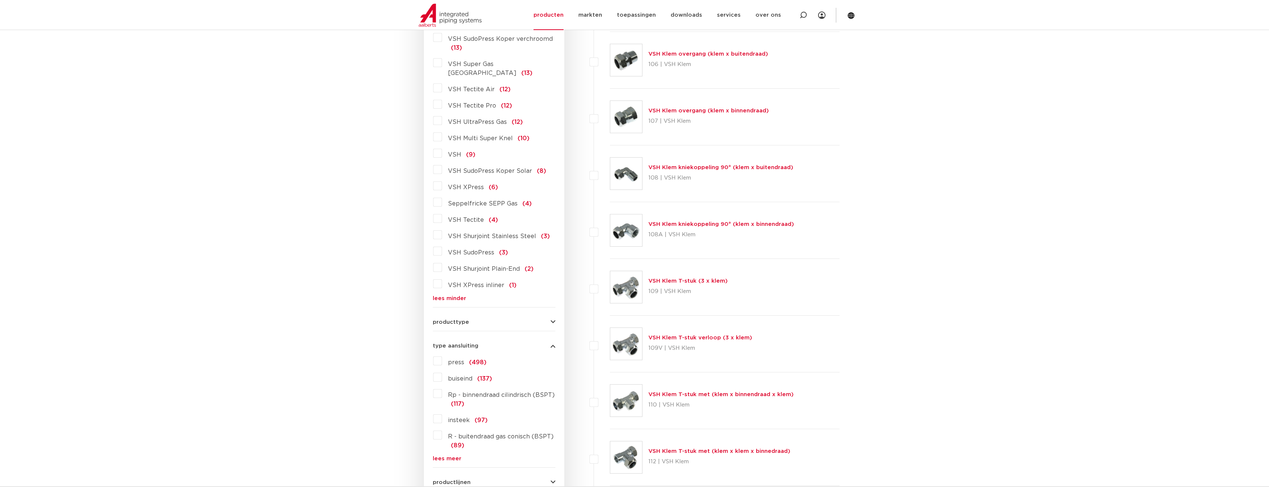
click at [458, 417] on span "insteek" at bounding box center [459, 420] width 22 height 6
click at [0, 0] on input "insteek (97)" at bounding box center [0, 0] width 0 height 0
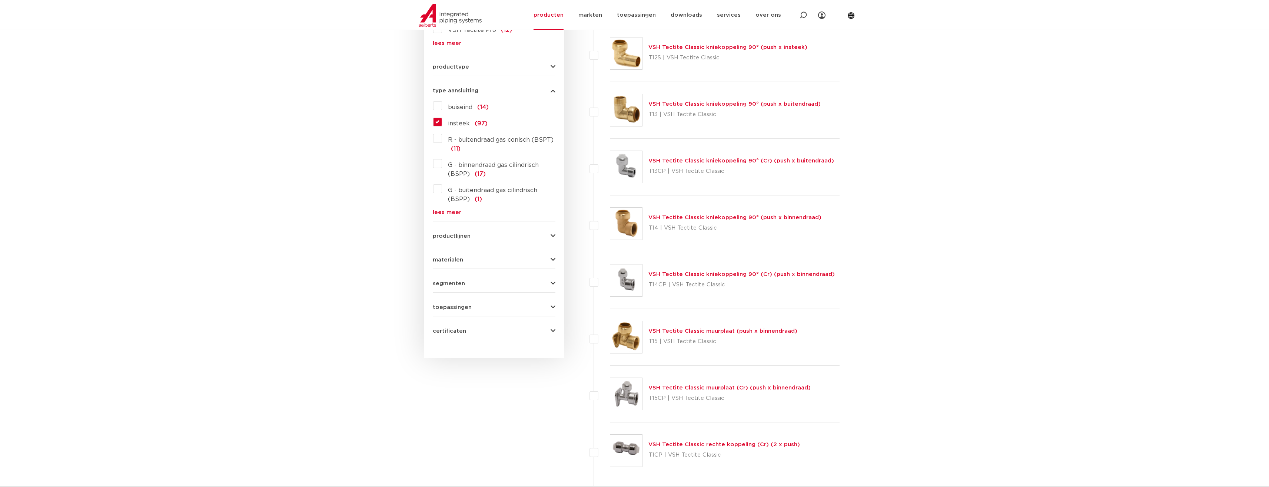
scroll to position [231, 0]
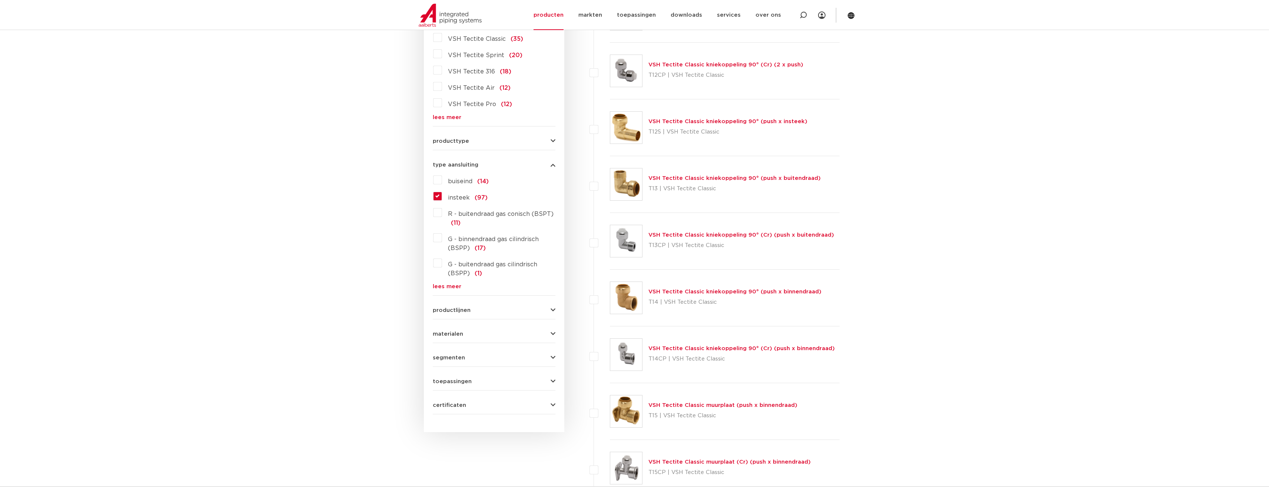
click at [442, 198] on label "insteek (97)" at bounding box center [465, 196] width 46 height 12
click at [0, 0] on input "insteek (97)" at bounding box center [0, 0] width 0 height 0
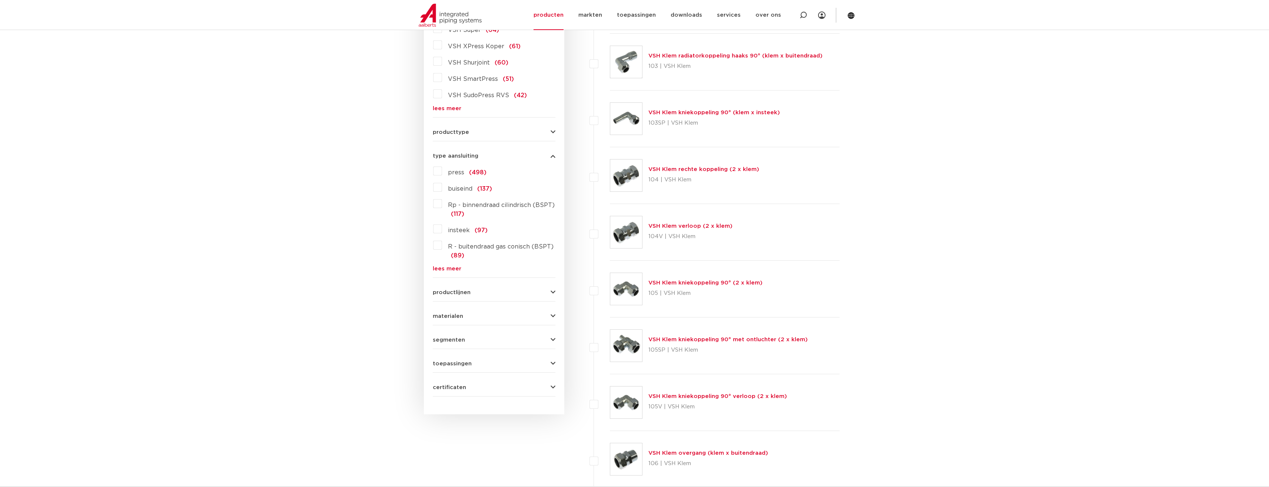
click at [460, 318] on span "materialen" at bounding box center [448, 316] width 30 height 6
click at [455, 334] on span "messing" at bounding box center [460, 332] width 24 height 6
click at [0, 0] on input "messing (311)" at bounding box center [0, 0] width 0 height 0
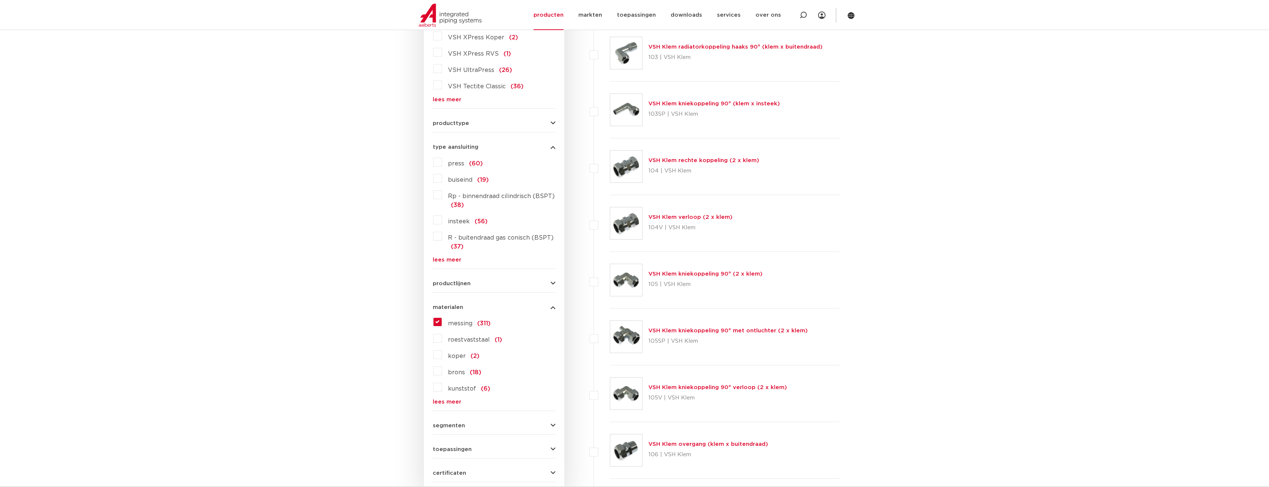
click at [442, 372] on label "brons (18)" at bounding box center [461, 371] width 39 height 12
click at [0, 0] on input "brons (18)" at bounding box center [0, 0] width 0 height 0
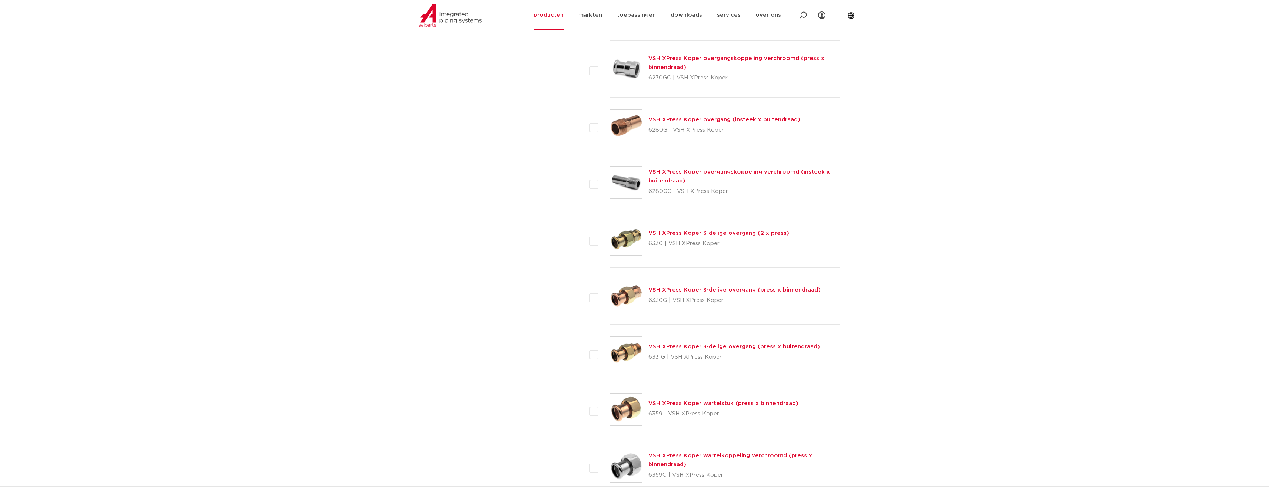
scroll to position [2482, 0]
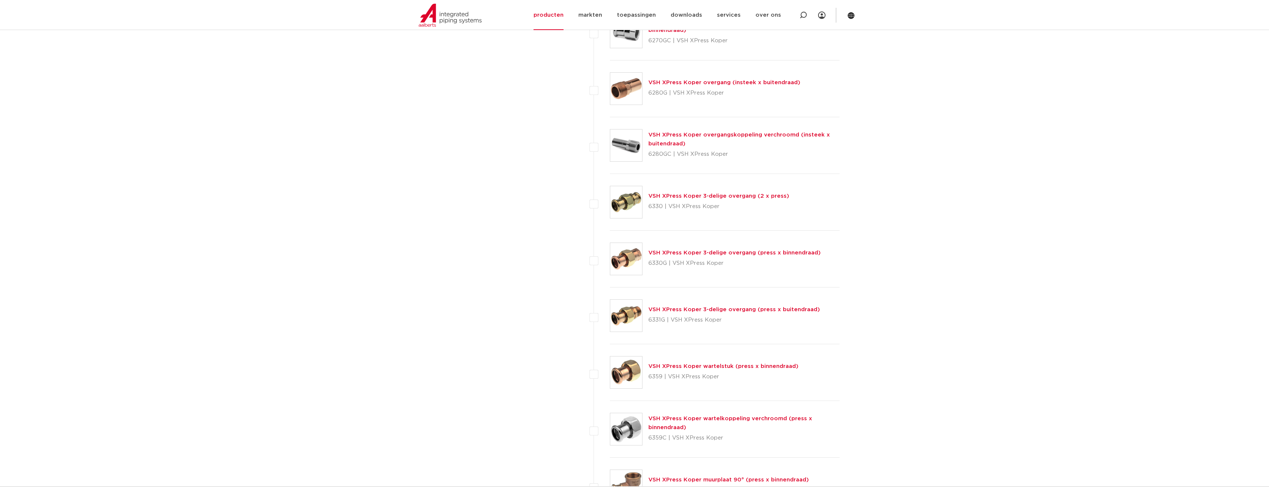
click at [716, 366] on link "VSH XPress Koper wartelstuk (press x binnendraad)" at bounding box center [724, 366] width 150 height 6
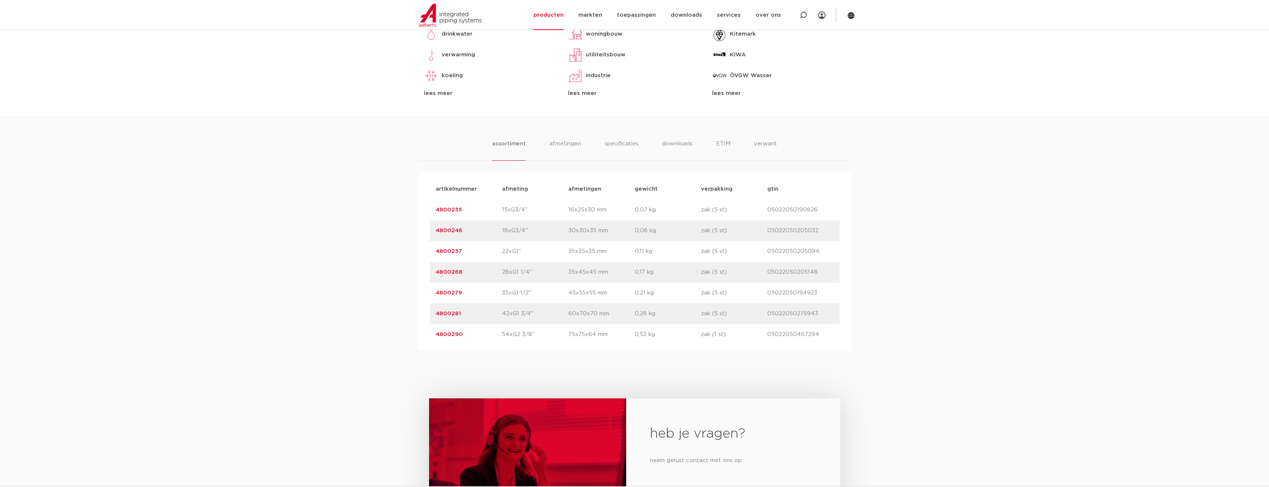
scroll to position [296, 0]
